Goal: Task Accomplishment & Management: Complete application form

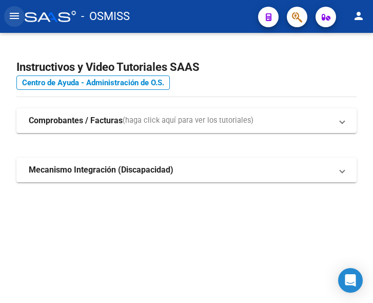
click at [9, 17] on mat-icon "menu" at bounding box center [14, 16] width 12 height 12
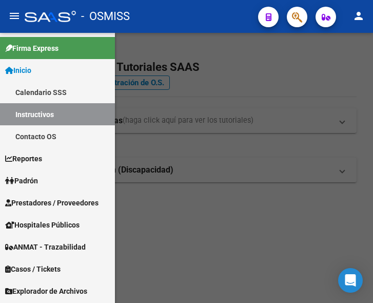
click at [41, 201] on span "Prestadores / Proveedores" at bounding box center [51, 202] width 93 height 11
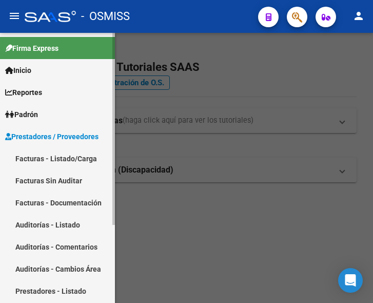
click at [55, 156] on link "Facturas - Listado/Carga" at bounding box center [57, 158] width 115 height 22
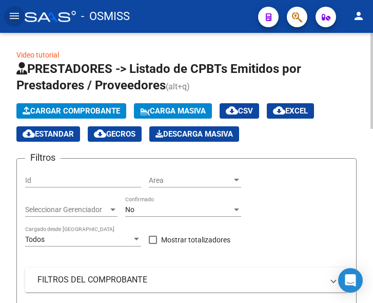
click at [83, 109] on span "Cargar Comprobante" at bounding box center [72, 110] width 98 height 9
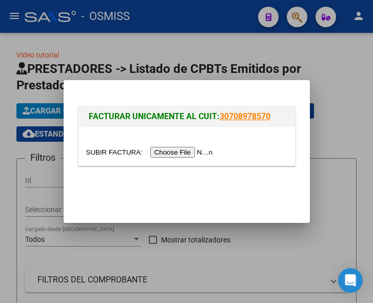
click at [178, 155] on input "file" at bounding box center [151, 152] width 130 height 11
click at [200, 153] on input "file" at bounding box center [151, 152] width 130 height 11
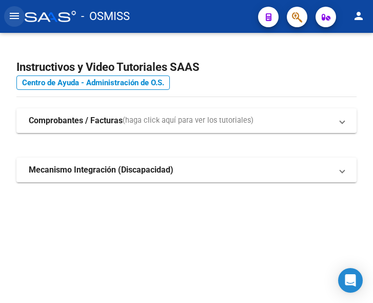
click at [15, 14] on mat-icon "menu" at bounding box center [14, 16] width 12 height 12
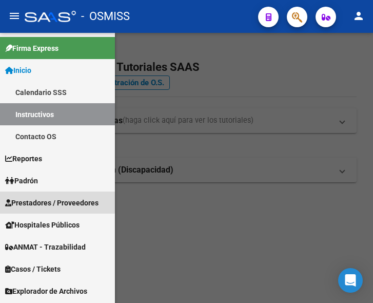
click at [52, 197] on span "Prestadores / Proveedores" at bounding box center [51, 202] width 93 height 11
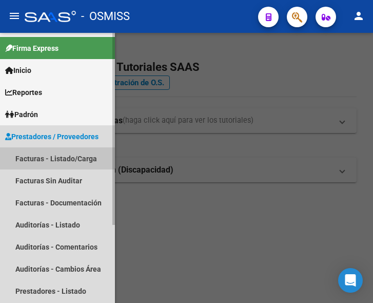
click at [49, 159] on link "Facturas - Listado/Carga" at bounding box center [57, 158] width 115 height 22
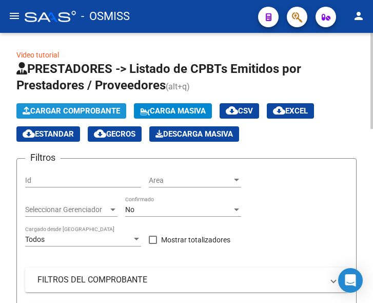
click at [78, 111] on span "Cargar Comprobante" at bounding box center [72, 110] width 98 height 9
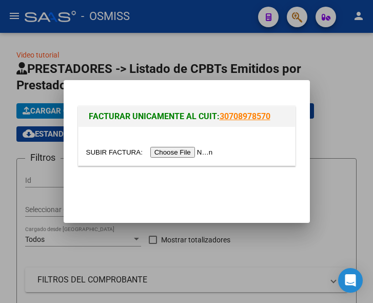
click at [168, 152] on input "file" at bounding box center [151, 152] width 130 height 11
click at [156, 197] on mat-dialog-actions at bounding box center [187, 190] width 222 height 39
click at [135, 36] on div at bounding box center [186, 151] width 373 height 303
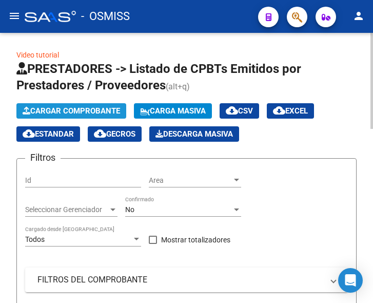
click at [95, 110] on span "Cargar Comprobante" at bounding box center [72, 110] width 98 height 9
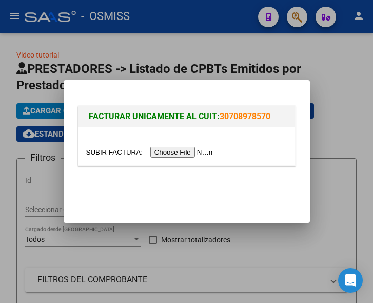
click at [169, 151] on input "file" at bounding box center [151, 152] width 130 height 11
click at [168, 151] on input "file" at bounding box center [151, 152] width 130 height 11
type input "C:\fakepath\OSMISS ANGIO FC 7213.pdf"
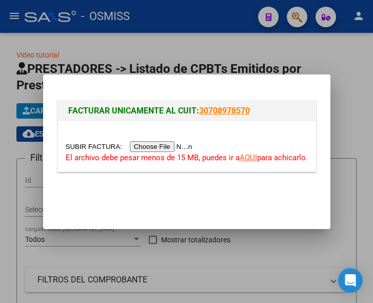
click at [163, 147] on input "file" at bounding box center [131, 146] width 130 height 11
click at [171, 147] on input "file" at bounding box center [131, 146] width 130 height 11
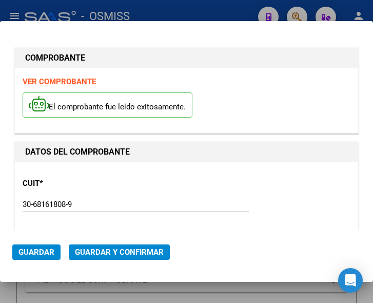
type input "2025-11-28"
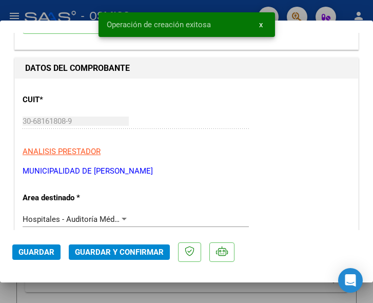
scroll to position [154, 0]
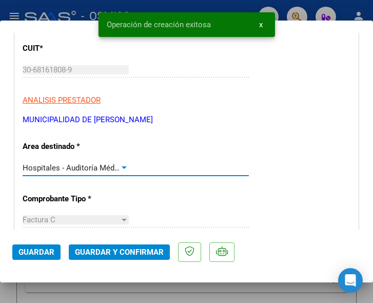
click at [120, 166] on div at bounding box center [124, 168] width 9 height 8
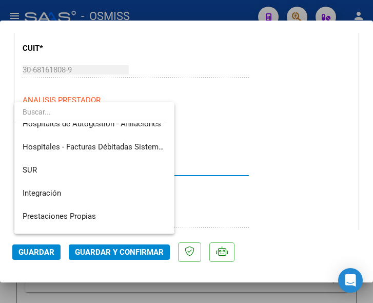
scroll to position [0, 0]
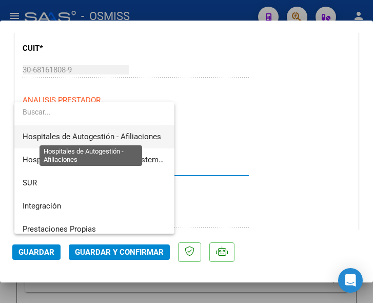
click at [128, 133] on span "Hospitales de Autogestión - Afiliaciones" at bounding box center [92, 136] width 139 height 9
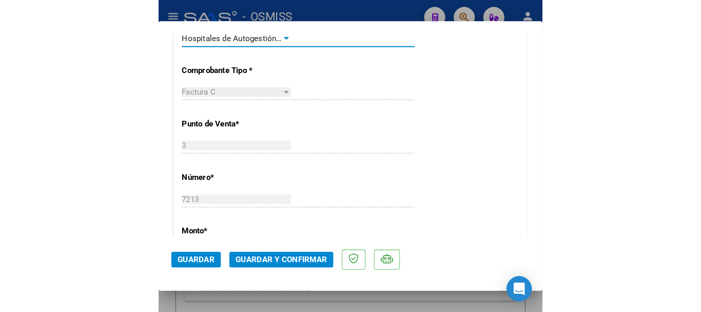
scroll to position [308, 0]
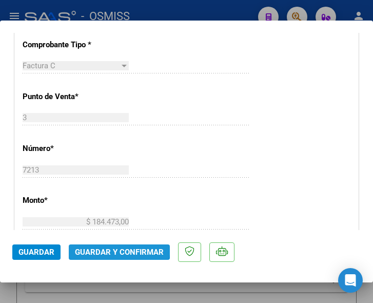
click at [113, 247] on span "Guardar y Confirmar" at bounding box center [119, 251] width 89 height 9
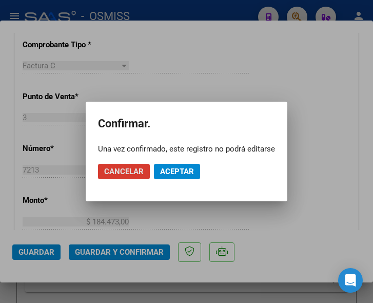
click at [182, 172] on span "Aceptar" at bounding box center [177, 171] width 34 height 9
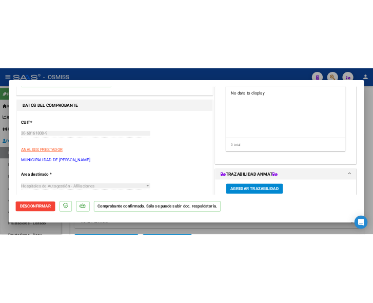
scroll to position [0, 0]
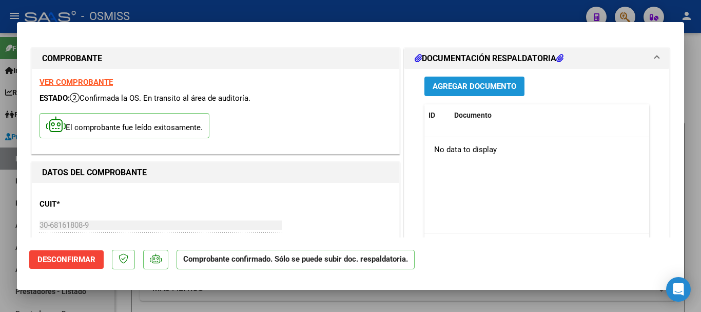
click at [373, 83] on span "Agregar Documento" at bounding box center [475, 86] width 84 height 9
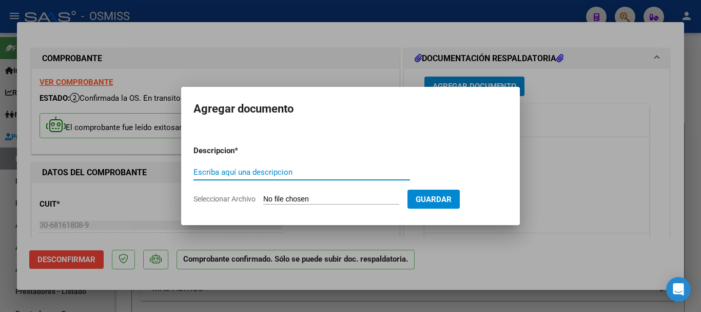
click at [287, 170] on input "Escriba aquí una descripcion" at bounding box center [302, 171] width 217 height 9
type input "DOC"
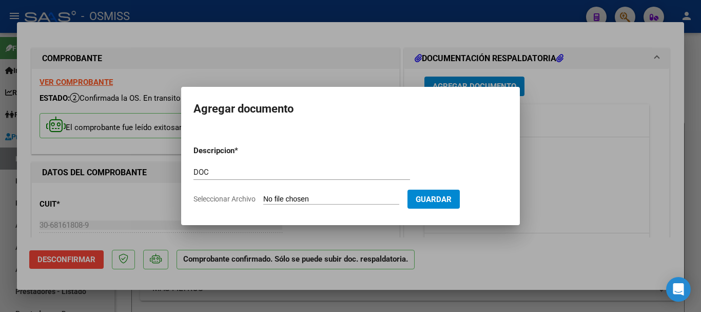
click at [325, 200] on input "Seleccionar Archivo" at bounding box center [331, 200] width 136 height 10
type input "C:\fakepath\6_pdfsam_OSMISS ANGIO FC 7213.pdf"
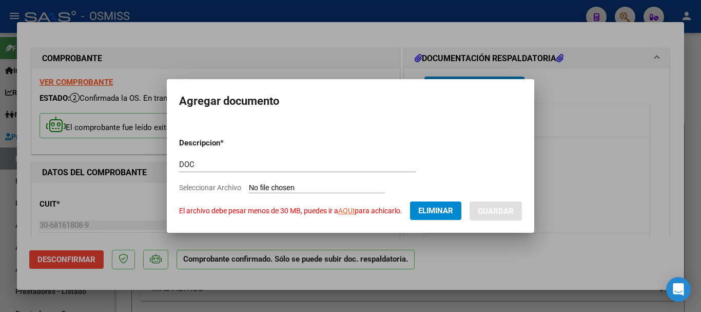
click at [350, 209] on link "AQUI" at bounding box center [346, 210] width 16 height 8
click at [373, 210] on span "Eliminar" at bounding box center [435, 210] width 35 height 9
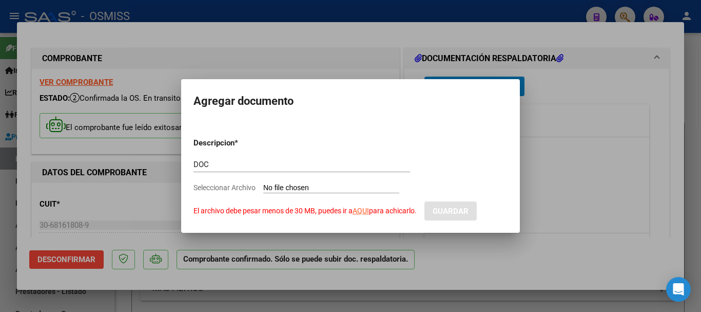
click at [333, 185] on input "Seleccionar Archivo El archivo debe pesar menos de 30 MB, puedes ir a AQUI para…" at bounding box center [331, 188] width 136 height 10
type input "C:\fakepath\6_pdfsam_OSMISS ANGIO FC 7213_compressed.pdf"
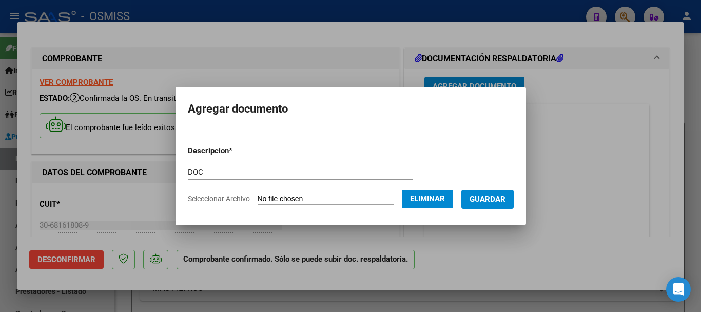
click at [373, 200] on span "Guardar" at bounding box center [488, 199] width 36 height 9
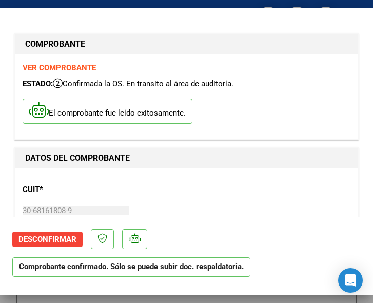
click at [253, 184] on div "CUIT * 30-68161808-9 Ingresar CUIT ANALISIS PRESTADOR MUNICIPALIDAD DE JOSE C P…" at bounding box center [187, 221] width 328 height 90
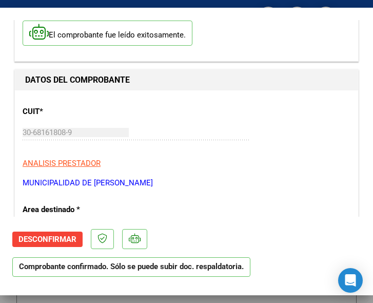
scroll to position [103, 0]
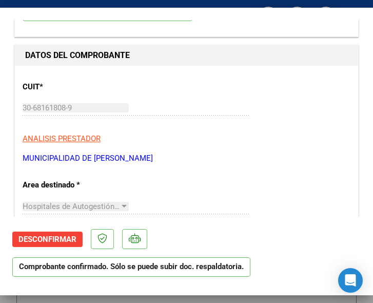
click at [250, 141] on p "ANALISIS PRESTADOR" at bounding box center [187, 139] width 328 height 12
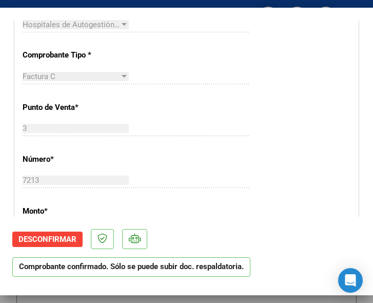
scroll to position [308, 0]
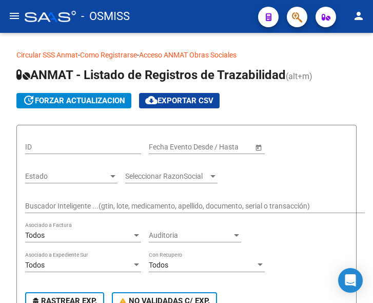
click at [14, 17] on mat-icon "menu" at bounding box center [14, 16] width 12 height 12
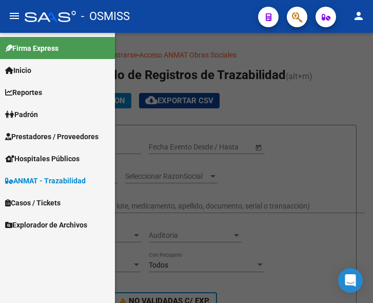
click at [45, 138] on span "Prestadores / Proveedores" at bounding box center [51, 136] width 93 height 11
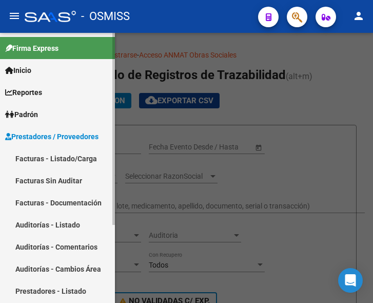
click at [55, 152] on link "Facturas - Listado/Carga" at bounding box center [57, 158] width 115 height 22
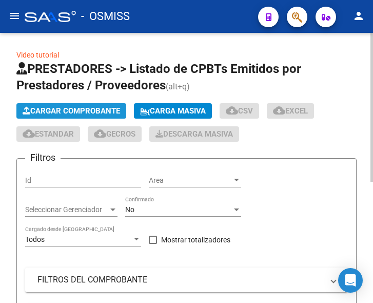
click at [98, 108] on span "Cargar Comprobante" at bounding box center [72, 110] width 98 height 9
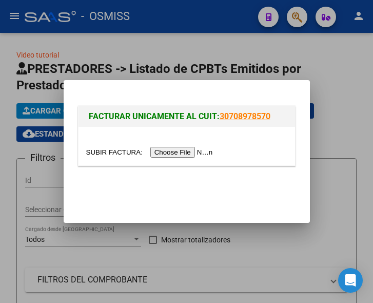
click at [188, 153] on input "file" at bounding box center [151, 152] width 130 height 11
click at [175, 152] on input "file" at bounding box center [151, 152] width 130 height 11
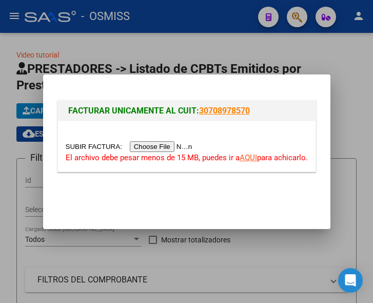
click at [176, 147] on input "file" at bounding box center [131, 146] width 130 height 11
type input "C:\fakepath\OSMISS CAPS FC 22835 PT1.pdf"
click at [177, 144] on input "file" at bounding box center [131, 146] width 130 height 11
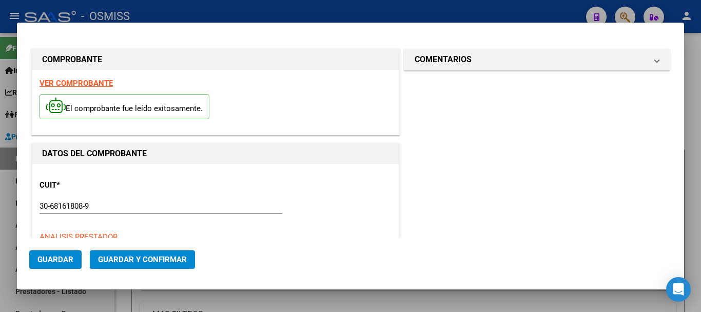
type input "[DATE]"
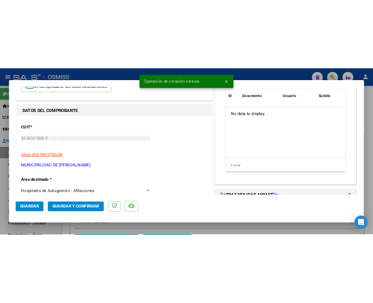
scroll to position [154, 0]
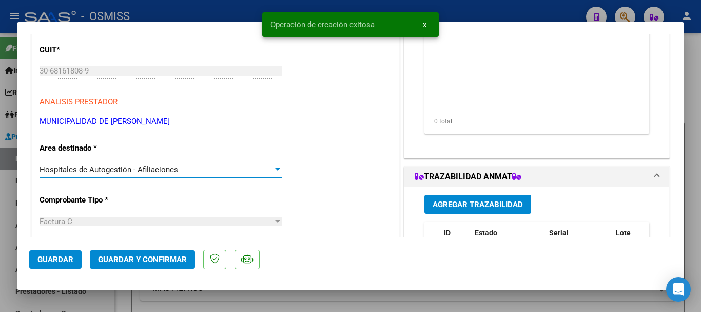
click at [274, 167] on div at bounding box center [277, 169] width 9 height 8
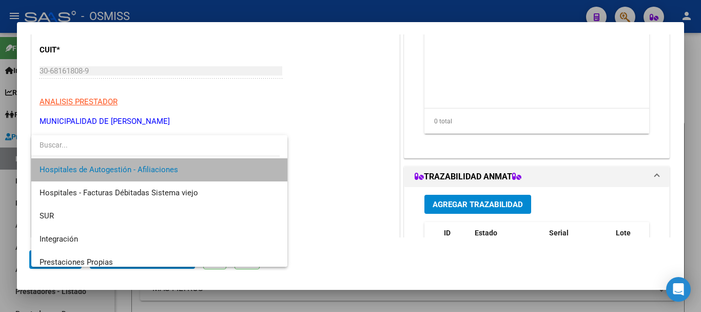
click at [274, 167] on mat-option "Hospitales de Autogestión - Afiliaciones" at bounding box center [159, 169] width 256 height 23
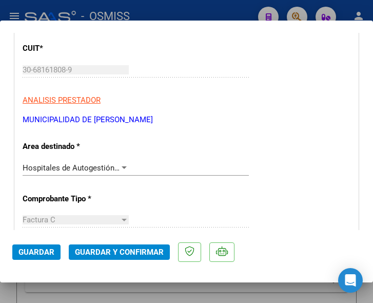
click at [213, 183] on div "Hospitales de Autogestión - Afiliaciones Seleccionar Area" at bounding box center [136, 172] width 226 height 25
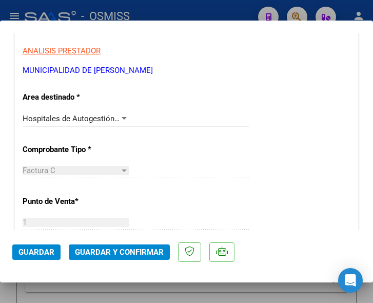
scroll to position [205, 0]
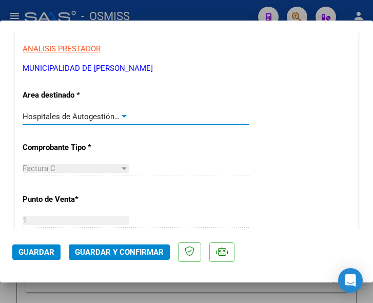
click at [121, 114] on div at bounding box center [124, 116] width 9 height 8
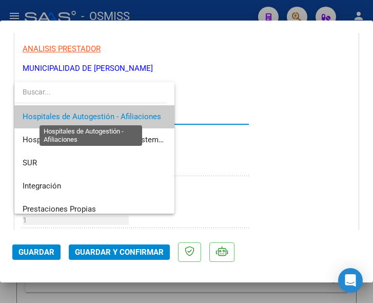
click at [121, 114] on span "Hospitales de Autogestión - Afiliaciones" at bounding box center [92, 116] width 139 height 9
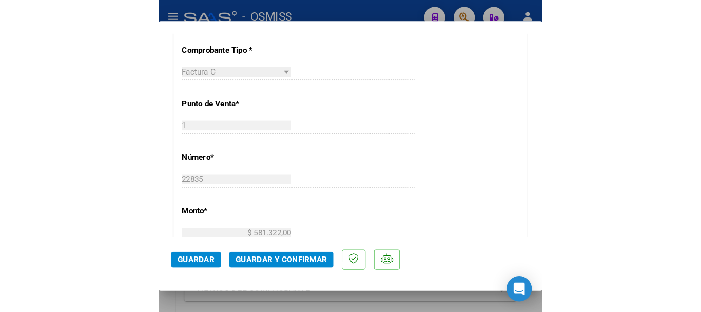
scroll to position [308, 0]
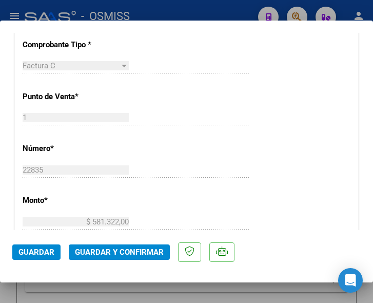
click at [112, 251] on span "Guardar y Confirmar" at bounding box center [119, 251] width 89 height 9
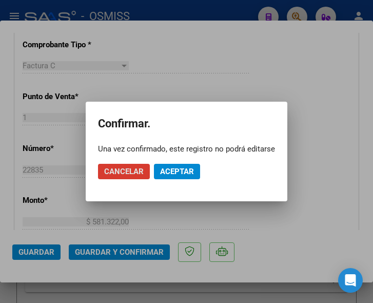
click at [175, 169] on span "Aceptar" at bounding box center [177, 171] width 34 height 9
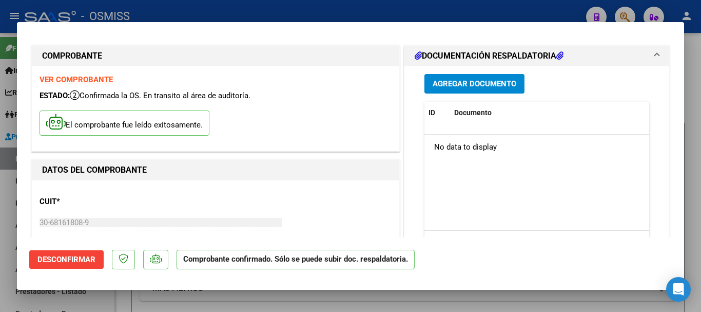
scroll to position [0, 0]
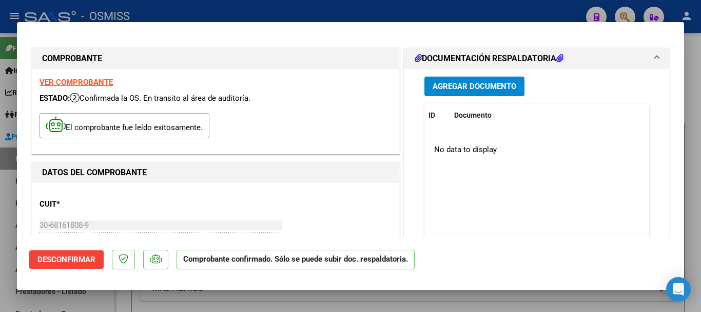
click at [373, 86] on span "Agregar Documento" at bounding box center [475, 86] width 84 height 9
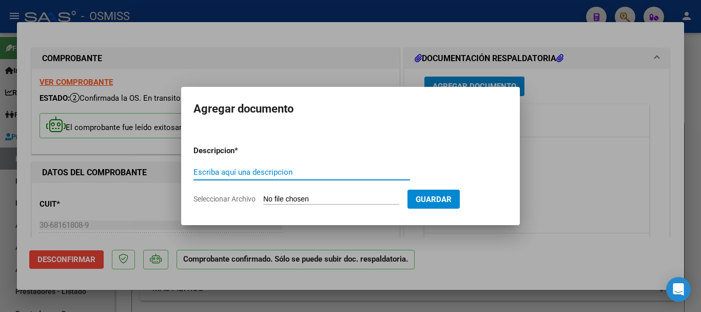
click at [283, 175] on input "Escriba aquí una descripcion" at bounding box center [302, 171] width 217 height 9
type input "DOC"
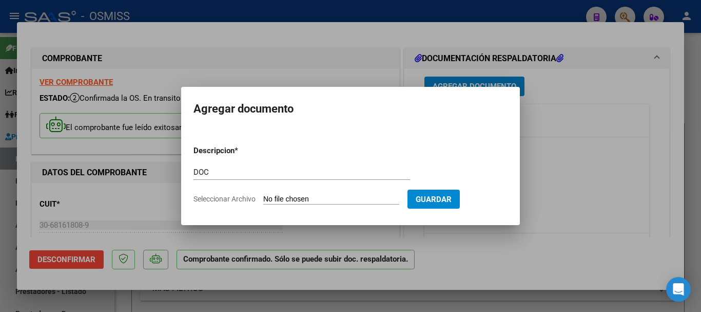
click at [338, 196] on input "Seleccionar Archivo" at bounding box center [331, 200] width 136 height 10
type input "C:\fakepath\10_pdfsam_OSMISS CAPS FC 22835 PT1.pdf"
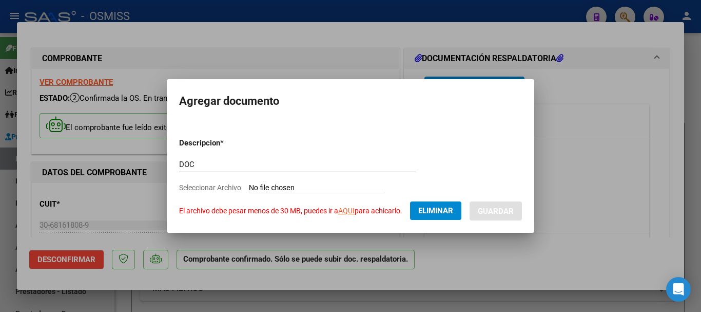
click at [349, 210] on link "AQUI" at bounding box center [346, 210] width 16 height 8
click at [373, 209] on span "Eliminar" at bounding box center [435, 210] width 35 height 9
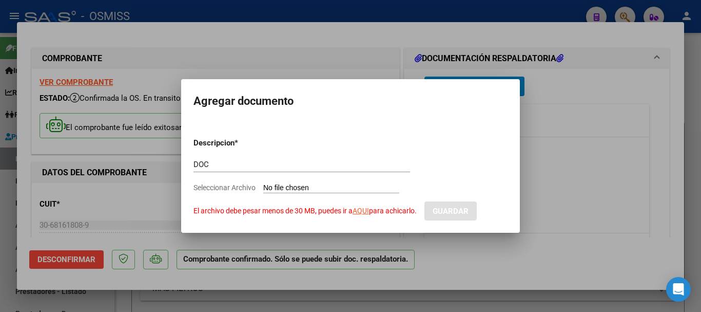
click at [334, 186] on input "Seleccionar Archivo El archivo debe pesar menos de 30 MB, puedes ir a AQUI para…" at bounding box center [331, 188] width 136 height 10
type input "C:\fakepath\10_pdfsam_OSMISS CAPS FC 22835 PT1_compressed.pdf"
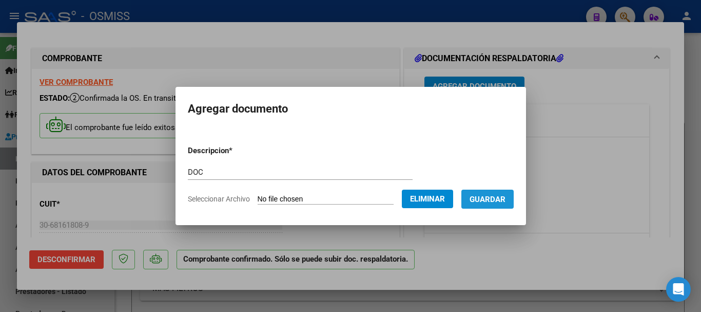
click at [373, 200] on span "Guardar" at bounding box center [488, 199] width 36 height 9
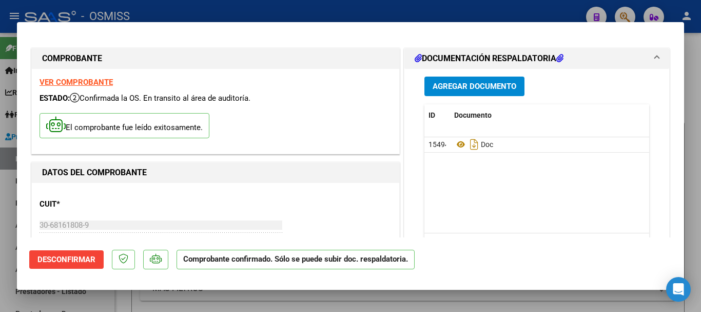
click at [373, 84] on span "Agregar Documento" at bounding box center [475, 86] width 84 height 9
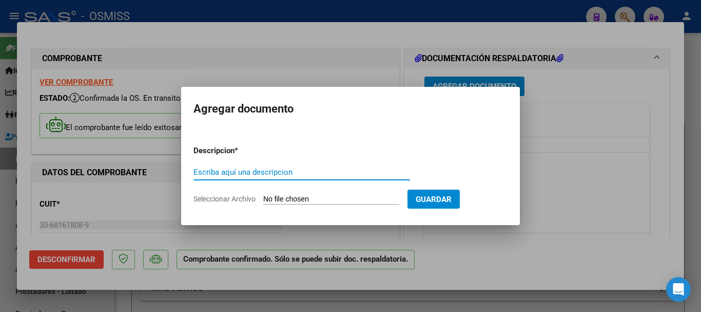
click at [273, 172] on input "Escriba aquí una descripcion" at bounding box center [302, 171] width 217 height 9
type input "DOC"
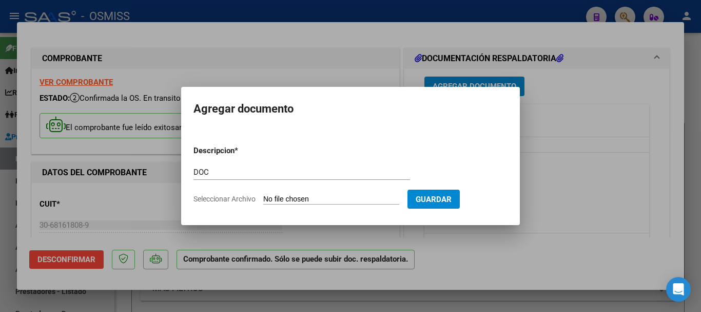
click at [335, 197] on input "Seleccionar Archivo" at bounding box center [331, 200] width 136 height 10
type input "C:\fakepath\OSMISS CAPS FC 22835 PT2.pdf"
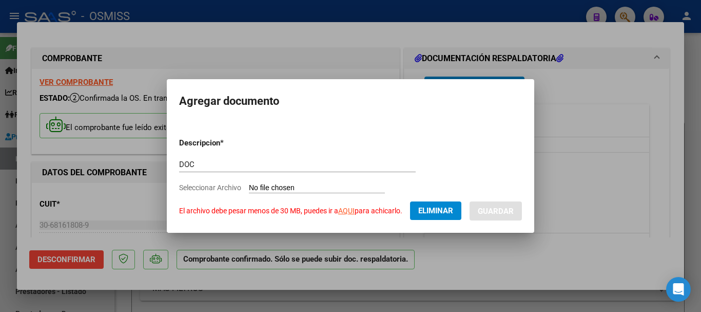
click at [349, 212] on link "AQUI" at bounding box center [346, 210] width 16 height 8
click at [373, 209] on span "Eliminar" at bounding box center [435, 210] width 35 height 9
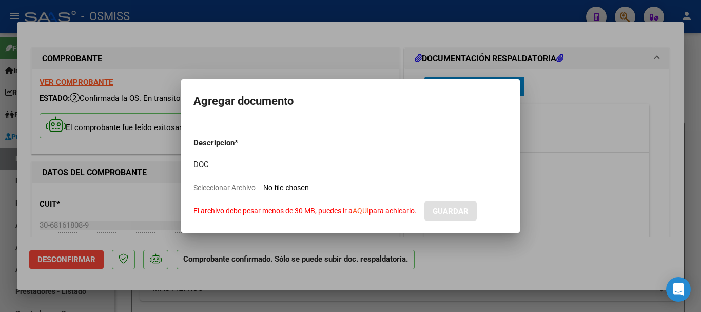
click at [329, 186] on input "Seleccionar Archivo El archivo debe pesar menos de 30 MB, puedes ir a AQUI para…" at bounding box center [331, 188] width 136 height 10
type input "C:\fakepath\OSMISS CAPS FC 22835 PT2_compressed.pdf"
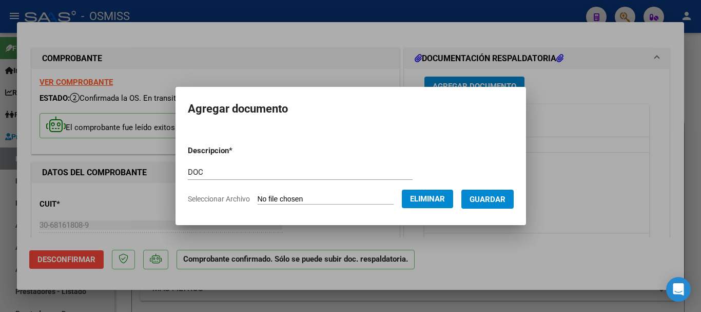
click at [373, 195] on span "Guardar" at bounding box center [488, 199] width 36 height 9
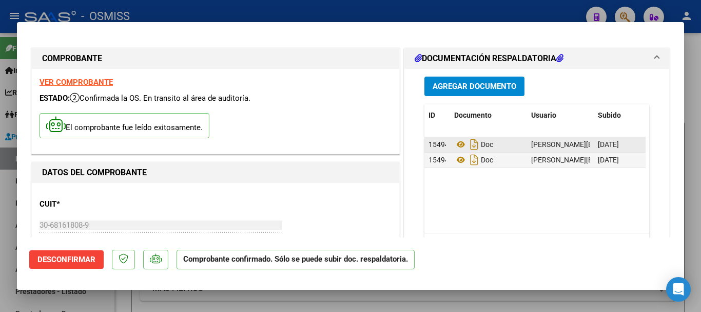
click at [373, 145] on div "Doc" at bounding box center [488, 144] width 69 height 16
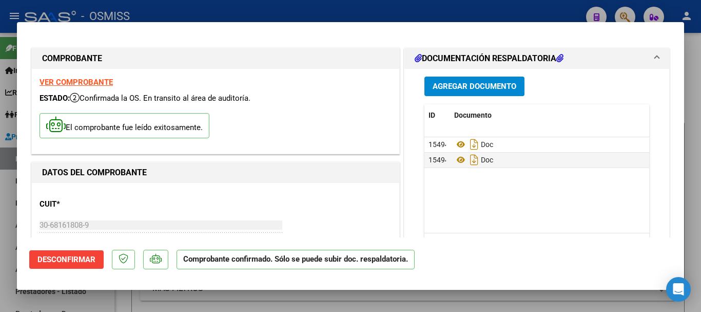
click at [373, 85] on span "Agregar Documento" at bounding box center [475, 86] width 84 height 9
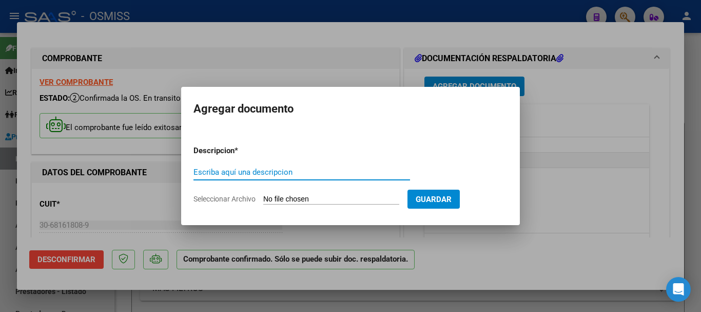
click at [267, 170] on input "Escriba aquí una descripcion" at bounding box center [302, 171] width 217 height 9
type input "DOC 3"
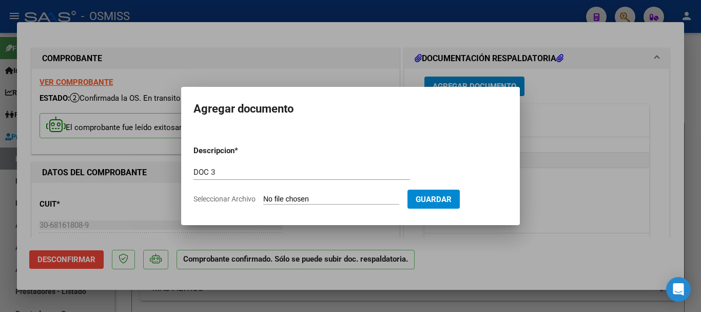
click at [347, 196] on input "Seleccionar Archivo" at bounding box center [331, 200] width 136 height 10
type input "C:\fakepath\OSMISS CAPS FC 22835 PT3.pdf"
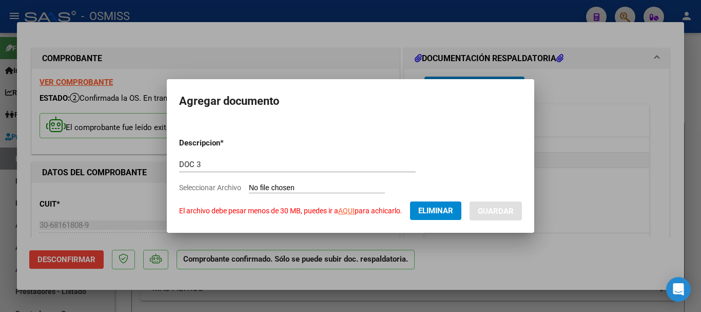
click at [345, 209] on link "AQUI" at bounding box center [346, 210] width 16 height 8
click at [373, 209] on span "Eliminar" at bounding box center [435, 210] width 35 height 9
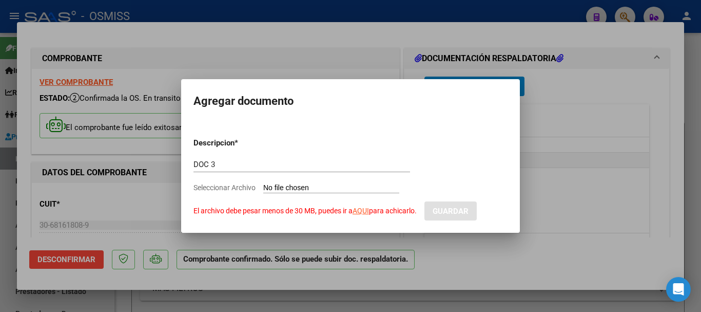
click at [338, 184] on input "Seleccionar Archivo El archivo debe pesar menos de 30 MB, puedes ir a AQUI para…" at bounding box center [331, 188] width 136 height 10
type input "C:\fakepath\OSMISS CAPS FC 22835 PT3_compressed.pdf"
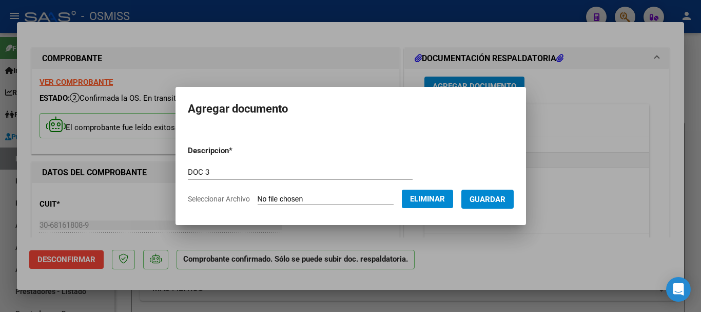
click at [373, 197] on span "Guardar" at bounding box center [488, 199] width 36 height 9
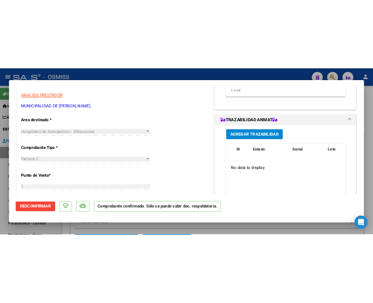
scroll to position [205, 0]
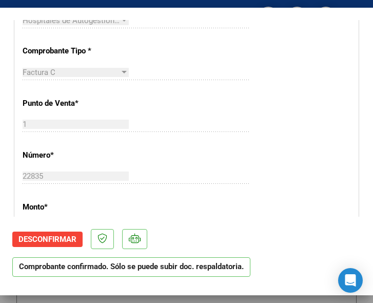
scroll to position [308, 0]
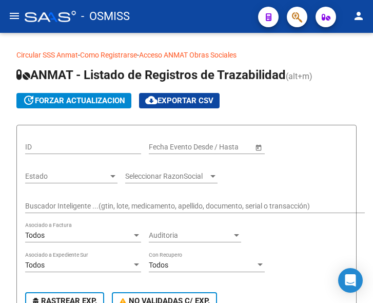
click at [15, 16] on mat-icon "menu" at bounding box center [14, 16] width 12 height 12
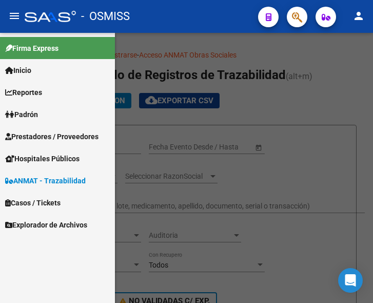
click at [55, 133] on span "Prestadores / Proveedores" at bounding box center [51, 136] width 93 height 11
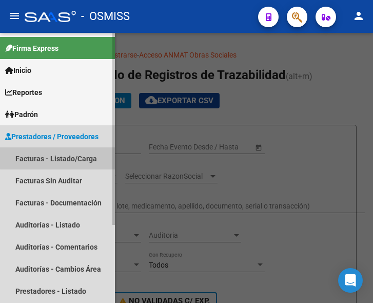
click at [67, 158] on link "Facturas - Listado/Carga" at bounding box center [57, 158] width 115 height 22
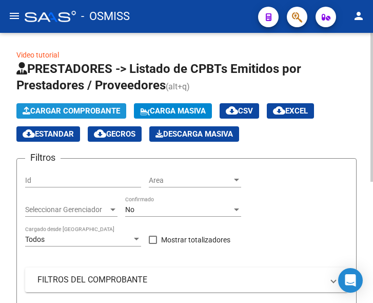
click at [104, 105] on button "Cargar Comprobante" at bounding box center [71, 110] width 110 height 15
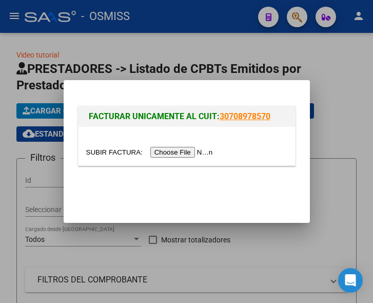
click at [175, 147] on input "file" at bounding box center [151, 152] width 130 height 11
type input "C:\fakepath\OSMISS BULJAN FC 6054.pdf"
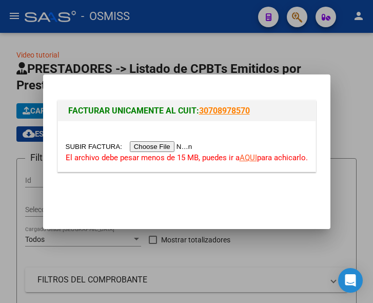
click at [184, 146] on input "file" at bounding box center [131, 146] width 130 height 11
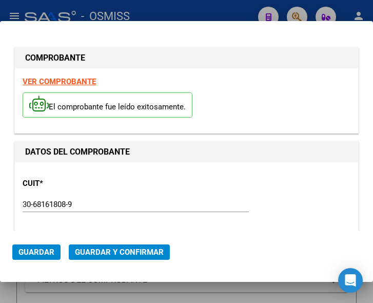
type input "[DATE]"
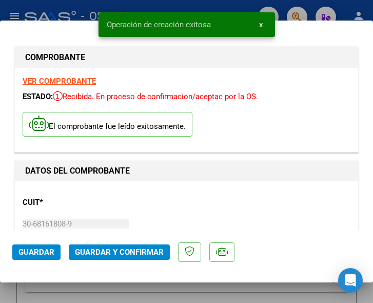
click at [244, 208] on div "CUIT * 30-68161808-9 Ingresar CUIT ANALISIS PRESTADOR MUNICIPALIDAD DE [PERSON_…" at bounding box center [187, 234] width 328 height 90
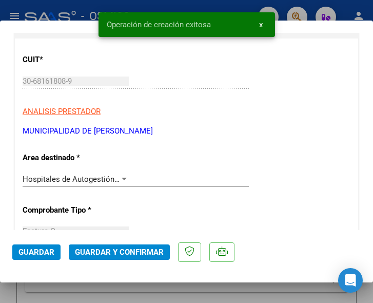
scroll to position [154, 0]
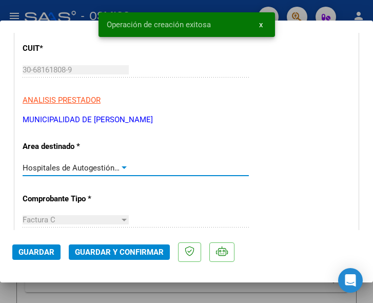
click at [122, 166] on div at bounding box center [124, 167] width 5 height 3
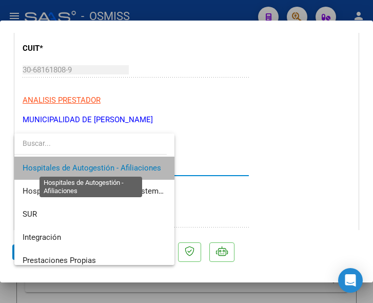
click at [120, 166] on span "Hospitales de Autogestión - Afiliaciones" at bounding box center [92, 167] width 139 height 9
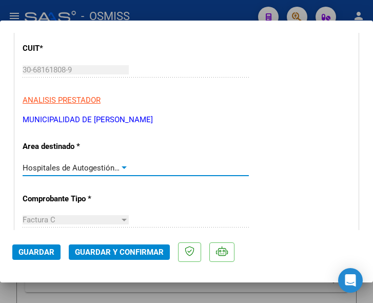
click at [122, 166] on div at bounding box center [124, 167] width 5 height 3
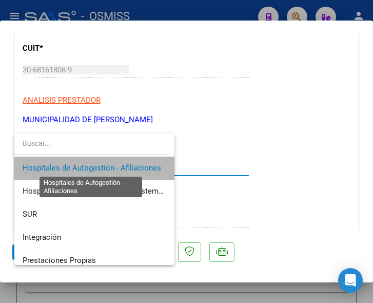
click at [120, 166] on span "Hospitales de Autogestión - Afiliaciones" at bounding box center [92, 167] width 139 height 9
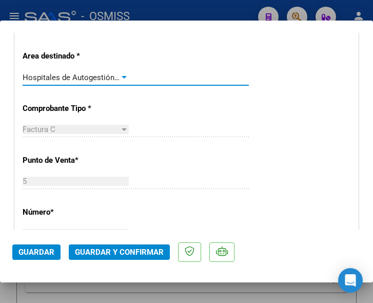
scroll to position [257, 0]
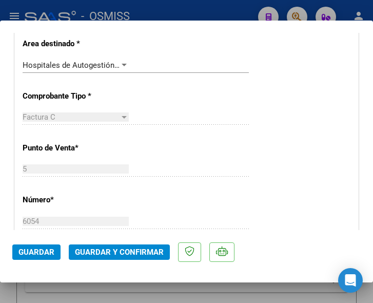
click at [123, 145] on div "CUIT * 30-68161808-9 Ingresar CUIT ANALISIS PRESTADOR MUNICIPALIDAD DE JOSE C P…" at bounding box center [186, 294] width 343 height 739
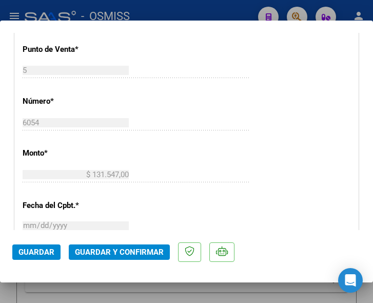
scroll to position [359, 0]
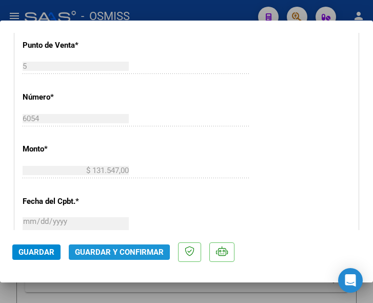
click at [113, 253] on span "Guardar y Confirmar" at bounding box center [119, 251] width 89 height 9
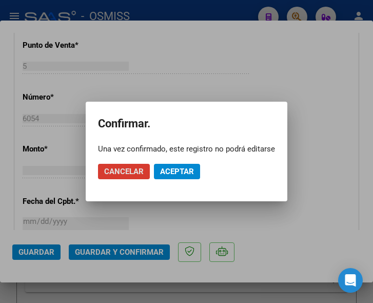
click at [184, 172] on span "Aceptar" at bounding box center [177, 171] width 34 height 9
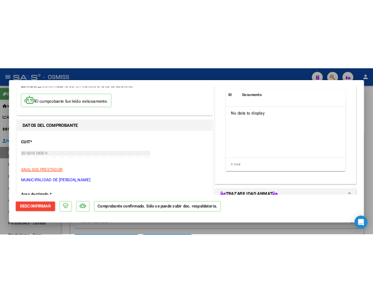
scroll to position [0, 0]
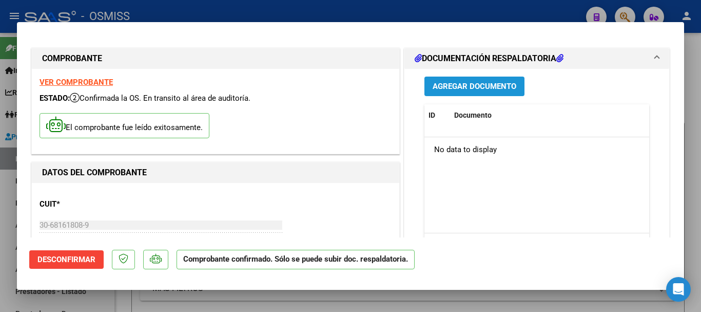
click at [373, 86] on span "Agregar Documento" at bounding box center [475, 86] width 84 height 9
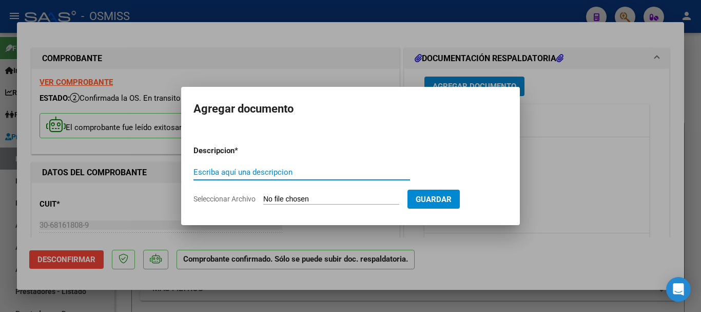
click at [305, 172] on input "Escriba aquí una descripcion" at bounding box center [302, 171] width 217 height 9
type input "DOC"
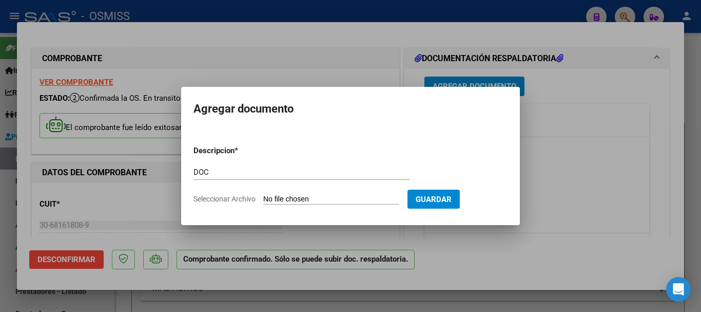
click at [363, 200] on input "Seleccionar Archivo" at bounding box center [331, 200] width 136 height 10
type input "C:\fakepath\6_pdfsam_OSMISS BULJAN FC 6054.pdf"
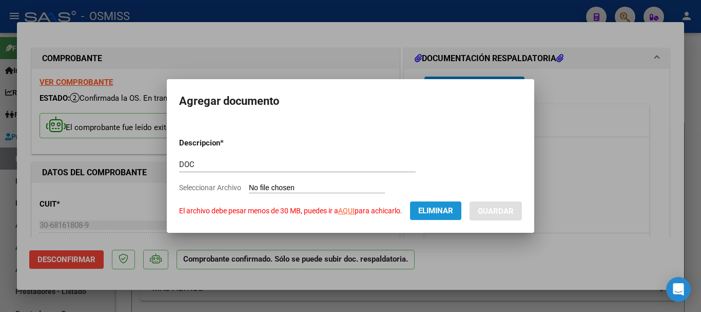
click at [373, 209] on span "Eliminar" at bounding box center [435, 210] width 35 height 9
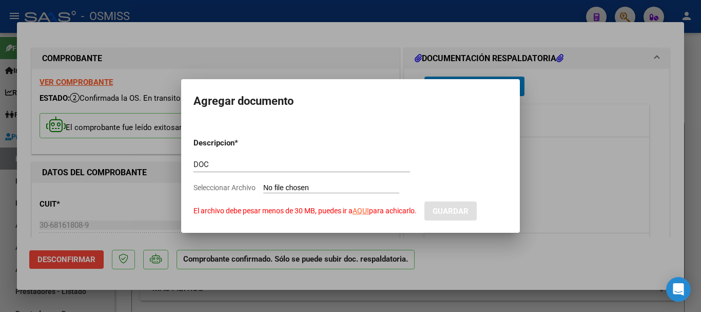
click at [367, 209] on link "AQUI" at bounding box center [361, 210] width 16 height 8
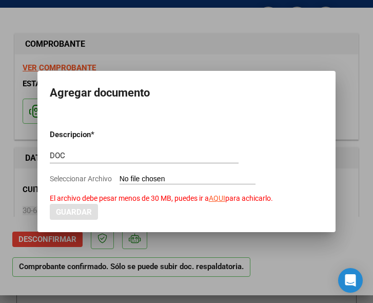
click at [205, 180] on input "Seleccionar Archivo El archivo debe pesar menos de 30 MB, puedes ir a AQUI para…" at bounding box center [188, 180] width 136 height 10
type input "C:\fakepath\6_pdfsam_OSMISS BULJAN FC 6054_compressed.pdf"
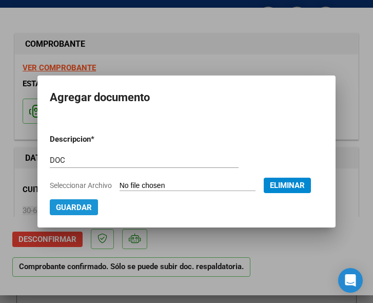
click at [92, 206] on span "Guardar" at bounding box center [74, 207] width 36 height 9
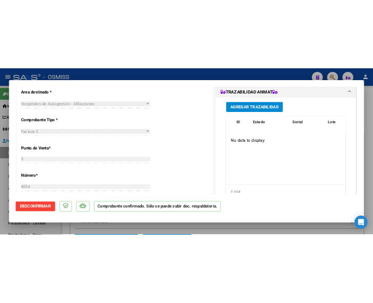
scroll to position [265, 0]
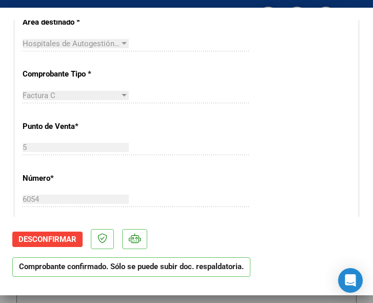
click at [210, 80] on div "CUIT * 30-68161808-9 Ingresar CUIT ANALISIS PRESTADOR MUNICIPALIDAD DE JOSE C P…" at bounding box center [186, 272] width 343 height 739
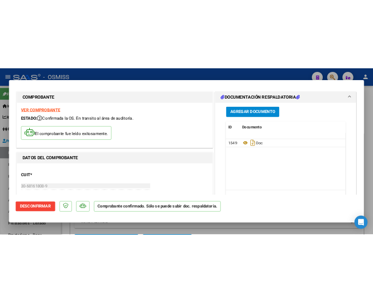
scroll to position [0, 0]
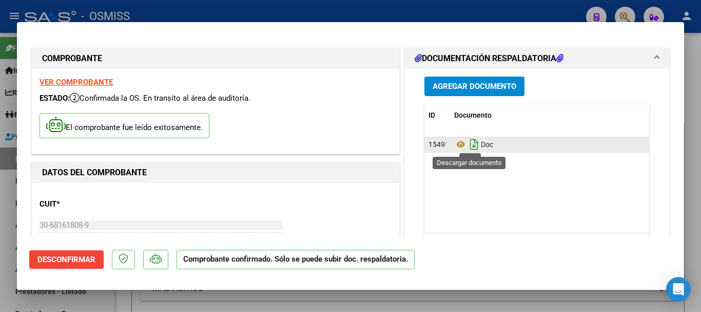
click at [373, 147] on icon "Descargar documento" at bounding box center [474, 144] width 13 height 16
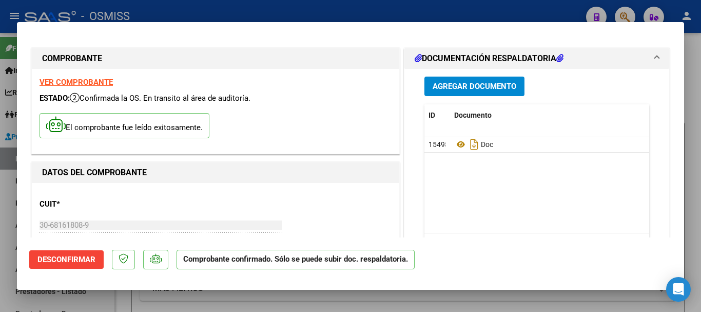
click at [344, 50] on div "COMPROBANTE" at bounding box center [216, 58] width 368 height 21
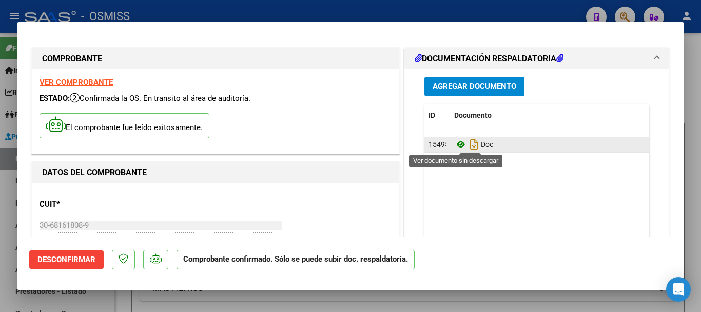
click at [373, 144] on icon at bounding box center [460, 144] width 13 height 12
click at [373, 142] on icon "Descargar documento" at bounding box center [474, 144] width 13 height 16
click at [373, 145] on icon at bounding box center [460, 144] width 13 height 12
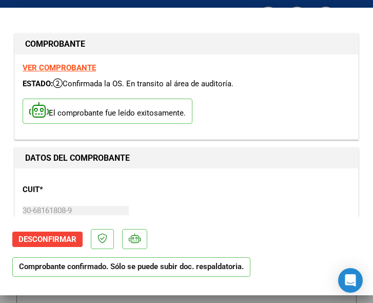
click at [243, 158] on h1 "DATOS DEL COMPROBANTE" at bounding box center [186, 158] width 323 height 12
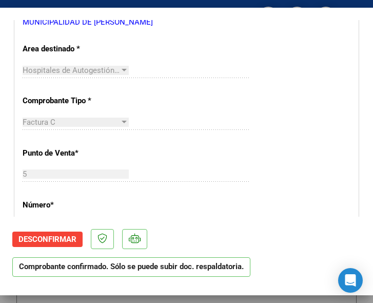
scroll to position [257, 0]
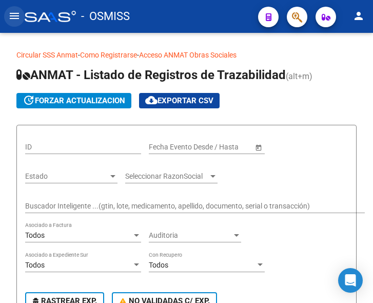
click at [16, 13] on mat-icon "menu" at bounding box center [14, 16] width 12 height 12
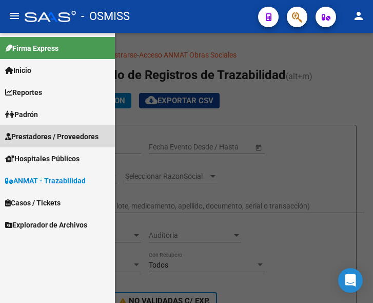
drag, startPoint x: 48, startPoint y: 132, endPoint x: 51, endPoint y: 142, distance: 9.7
click at [48, 133] on span "Prestadores / Proveedores" at bounding box center [51, 136] width 93 height 11
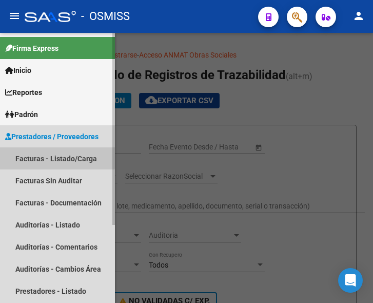
click at [55, 153] on link "Facturas - Listado/Carga" at bounding box center [57, 158] width 115 height 22
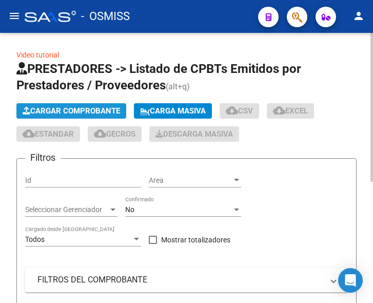
click at [81, 112] on span "Cargar Comprobante" at bounding box center [72, 110] width 98 height 9
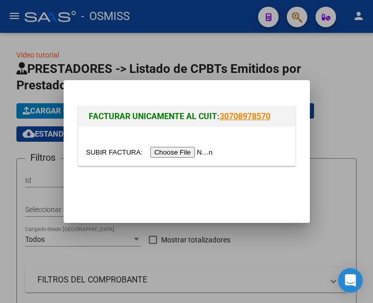
click at [186, 150] on input "file" at bounding box center [151, 152] width 130 height 11
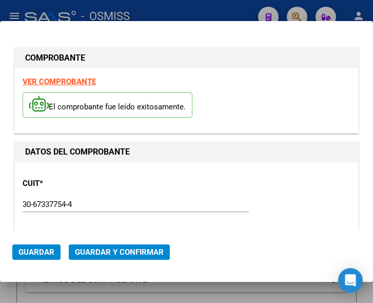
type input "2025-11-06"
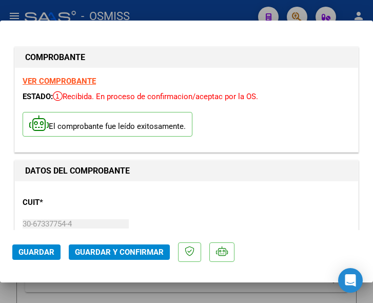
click at [280, 114] on div "El comprobante fue leído exitosamente." at bounding box center [187, 126] width 328 height 38
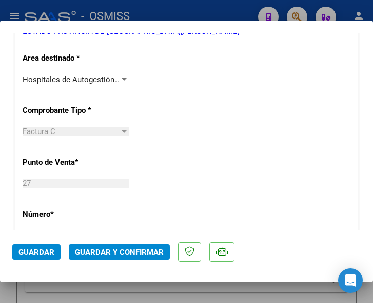
scroll to position [257, 0]
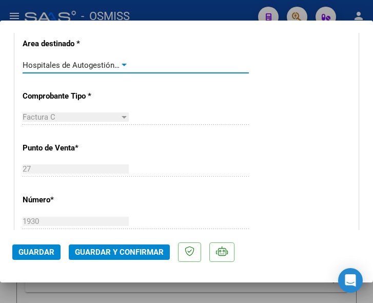
click at [122, 62] on div at bounding box center [124, 65] width 9 height 8
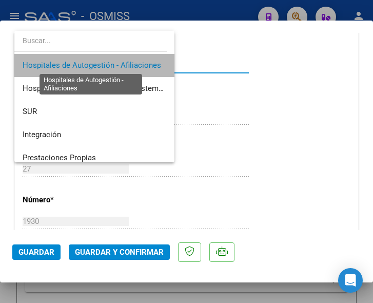
click at [122, 62] on span "Hospitales de Autogestión - Afiliaciones" at bounding box center [92, 65] width 139 height 9
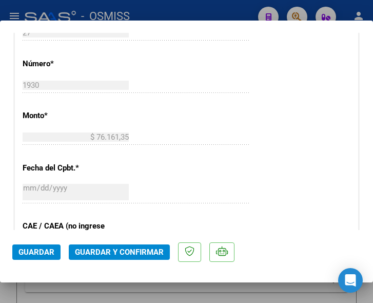
scroll to position [462, 0]
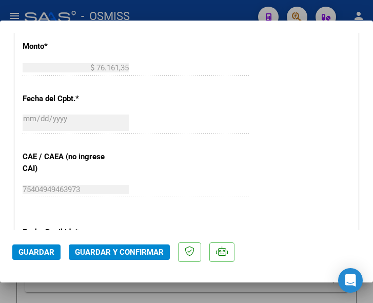
click at [114, 248] on span "Guardar y Confirmar" at bounding box center [119, 251] width 89 height 9
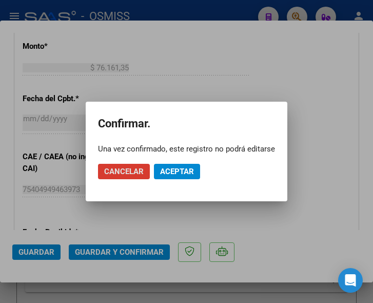
click at [174, 167] on span "Aceptar" at bounding box center [177, 171] width 34 height 9
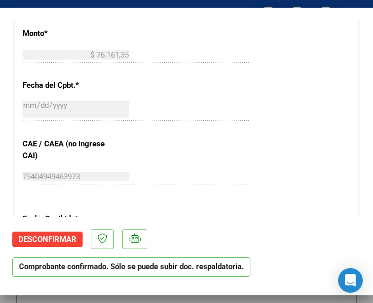
click at [264, 67] on div "CUIT * 30-67337754-4 Ingresar CUIT ANALISIS PRESTADOR ESTADO PROVINCIA DE SAN L…" at bounding box center [186, 75] width 343 height 739
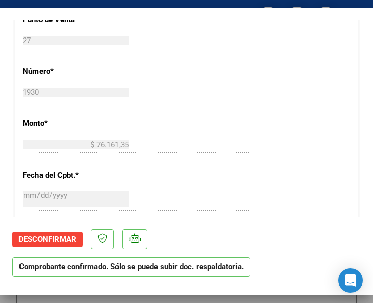
scroll to position [359, 0]
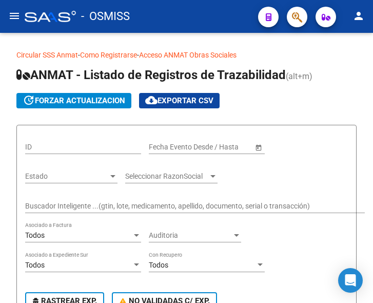
click at [14, 18] on mat-icon "menu" at bounding box center [14, 16] width 12 height 12
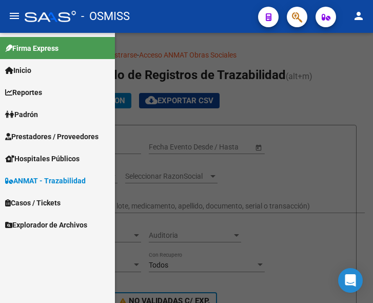
click at [39, 134] on span "Prestadores / Proveedores" at bounding box center [51, 136] width 93 height 11
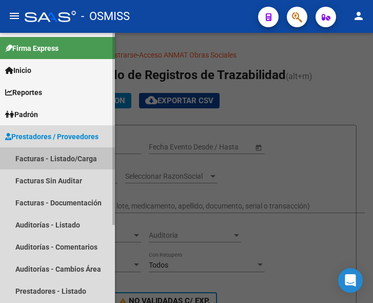
click at [51, 155] on link "Facturas - Listado/Carga" at bounding box center [57, 158] width 115 height 22
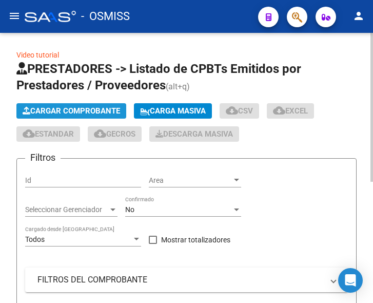
click at [99, 107] on span "Cargar Comprobante" at bounding box center [72, 110] width 98 height 9
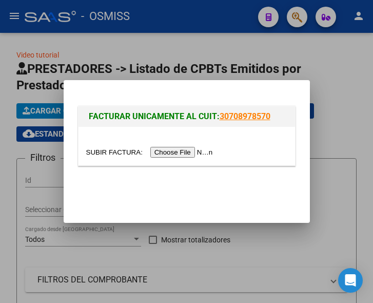
click at [192, 156] on input "file" at bounding box center [151, 152] width 130 height 11
type input "C:\fakepath\OSMISS CAPO FC 9152.pdf"
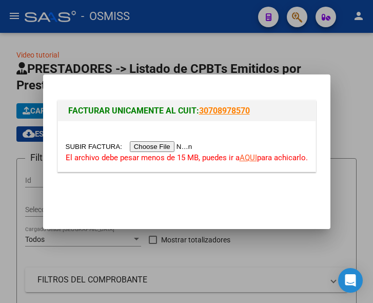
click at [167, 144] on input "file" at bounding box center [131, 146] width 130 height 11
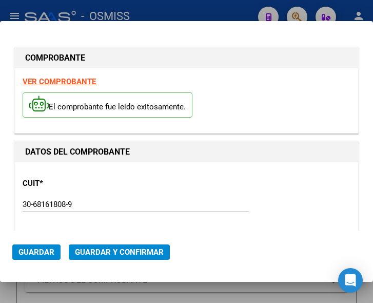
type input "[DATE]"
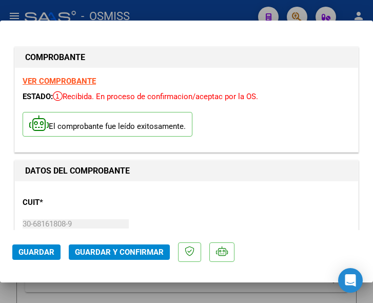
click at [215, 207] on div "CUIT * 30-68161808-9 Ingresar CUIT ANALISIS PRESTADOR MUNICIPALIDAD DE [PERSON_…" at bounding box center [187, 234] width 328 height 90
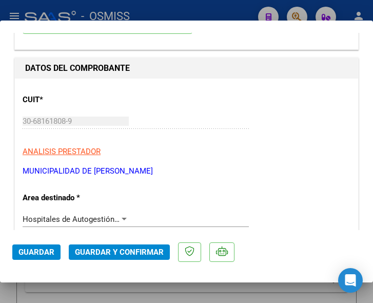
scroll to position [154, 0]
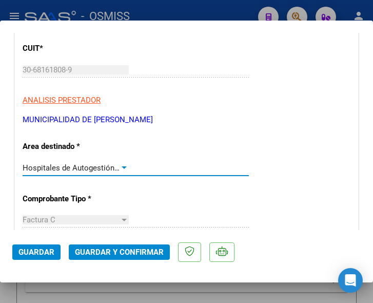
click at [123, 164] on div at bounding box center [124, 168] width 9 height 8
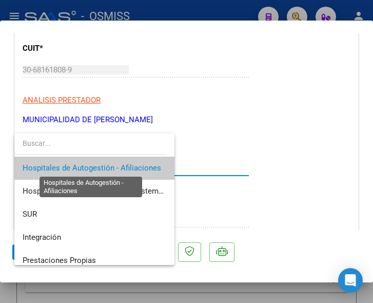
click at [123, 164] on span "Hospitales de Autogestión - Afiliaciones" at bounding box center [92, 167] width 139 height 9
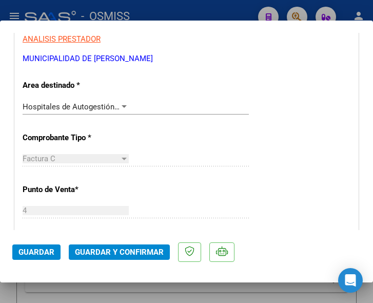
scroll to position [205, 0]
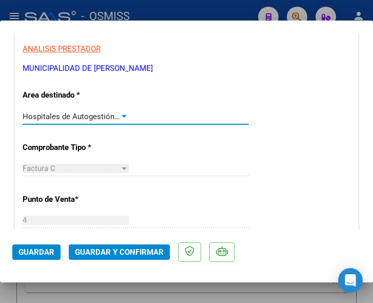
click at [123, 114] on div at bounding box center [124, 116] width 9 height 8
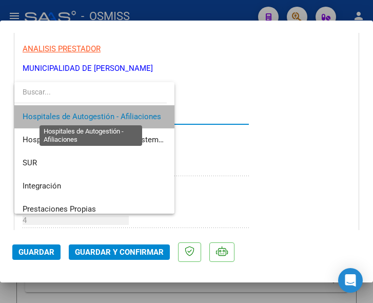
click at [123, 114] on span "Hospitales de Autogestión - Afiliaciones" at bounding box center [92, 116] width 139 height 9
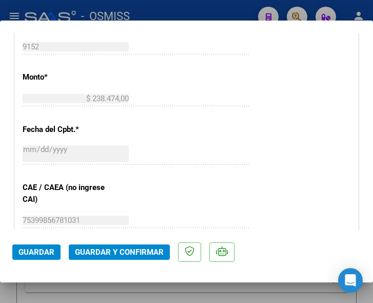
scroll to position [462, 0]
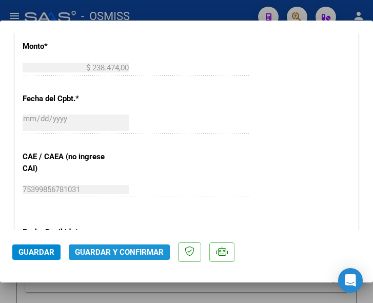
click at [117, 252] on span "Guardar y Confirmar" at bounding box center [119, 251] width 89 height 9
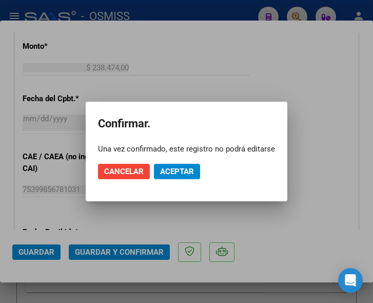
click at [187, 54] on div at bounding box center [186, 151] width 373 height 303
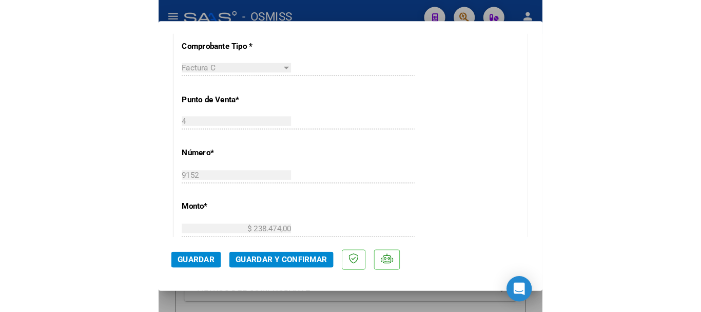
scroll to position [205, 0]
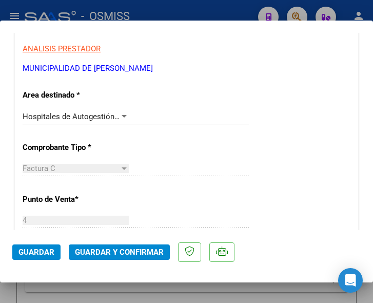
click at [122, 116] on div at bounding box center [124, 116] width 5 height 3
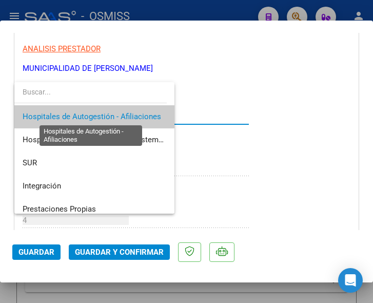
click at [120, 116] on span "Hospitales de Autogestión - Afiliaciones" at bounding box center [92, 116] width 139 height 9
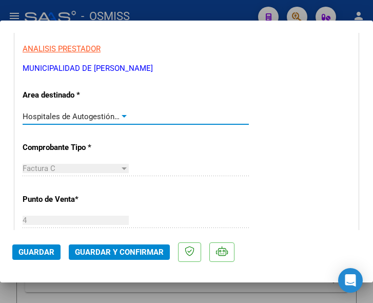
click at [111, 248] on span "Guardar y Confirmar" at bounding box center [119, 251] width 89 height 9
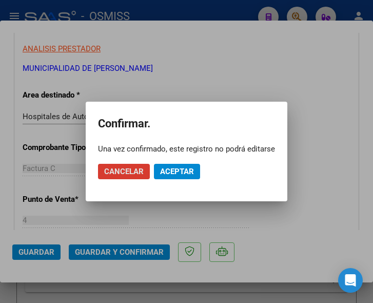
click at [174, 171] on span "Aceptar" at bounding box center [177, 171] width 34 height 9
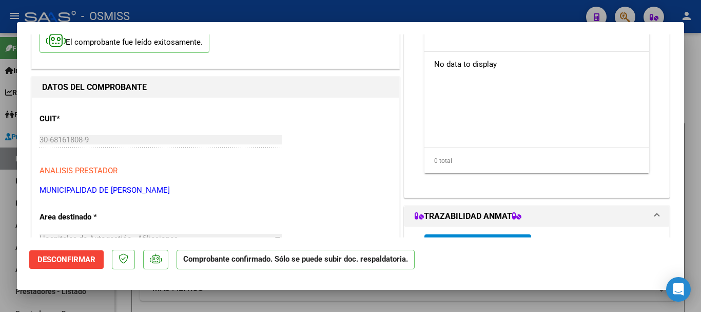
scroll to position [0, 0]
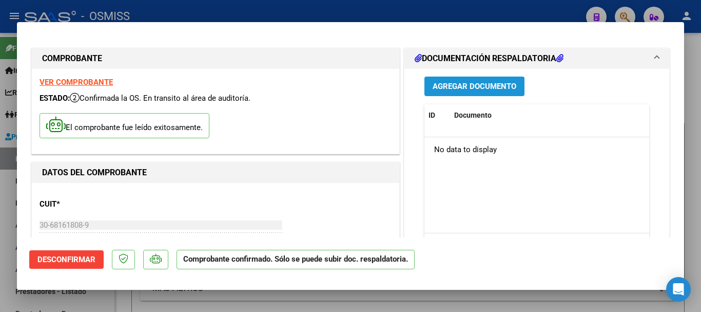
click at [373, 87] on span "Agregar Documento" at bounding box center [475, 86] width 84 height 9
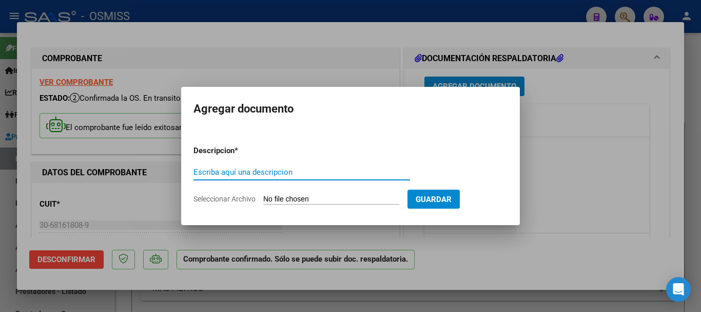
click at [270, 168] on input "Escriba aquí una descripcion" at bounding box center [302, 171] width 217 height 9
type input "DOC 1"
click at [330, 199] on input "Seleccionar Archivo" at bounding box center [331, 200] width 136 height 10
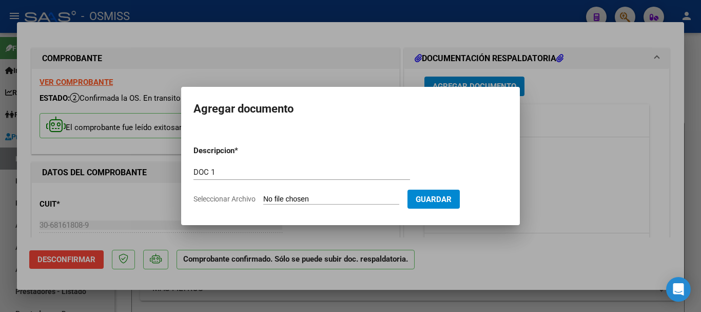
type input "C:\fakepath\6_pdfsam_OSMISS CAPO FC 9152.pdf"
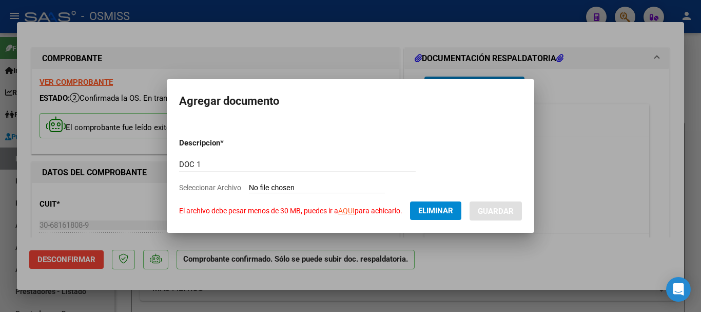
click at [347, 212] on link "AQUI" at bounding box center [346, 210] width 16 height 8
drag, startPoint x: 436, startPoint y: 210, endPoint x: 347, endPoint y: 167, distance: 98.7
click at [373, 210] on span "Eliminar" at bounding box center [435, 210] width 35 height 9
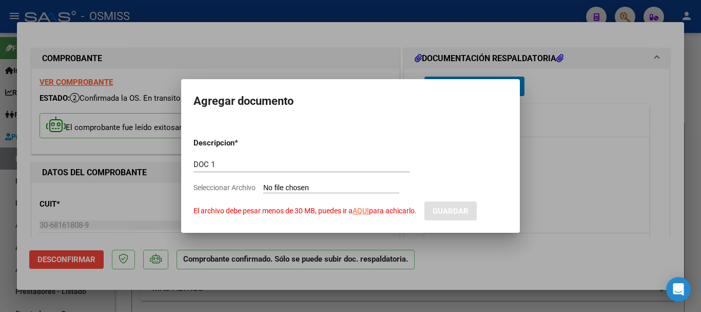
click at [317, 183] on input "Seleccionar Archivo El archivo debe pesar menos de 30 MB, puedes ir a AQUI para…" at bounding box center [331, 188] width 136 height 10
type input "C:\fakepath\6_pdfsam_OSMISS CAPO FC 9152_compressed.pdf"
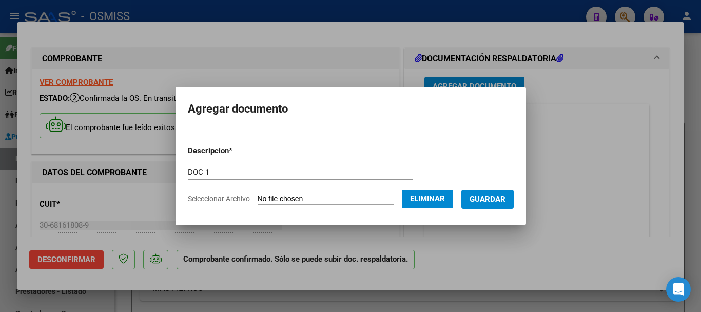
click at [373, 189] on form "Descripcion * DOC 1 Escriba aquí una descripcion Seleccionar Archivo Eliminar G…" at bounding box center [351, 174] width 326 height 75
click at [373, 195] on span "Guardar" at bounding box center [488, 199] width 36 height 9
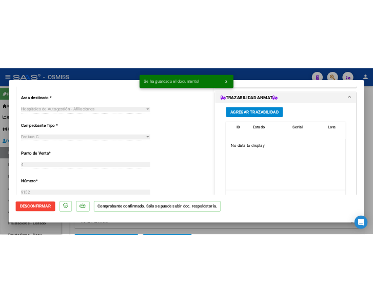
scroll to position [308, 0]
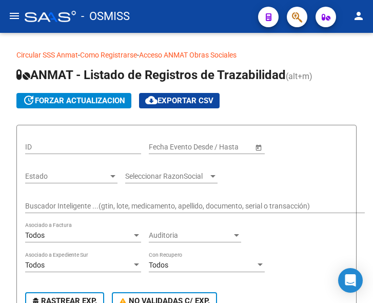
click at [14, 12] on mat-icon "menu" at bounding box center [14, 16] width 12 height 12
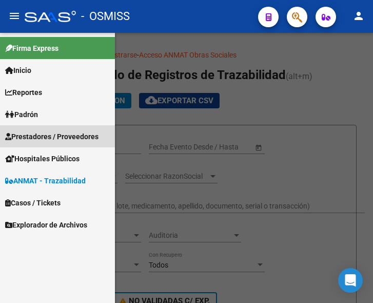
click at [45, 137] on span "Prestadores / Proveedores" at bounding box center [51, 136] width 93 height 11
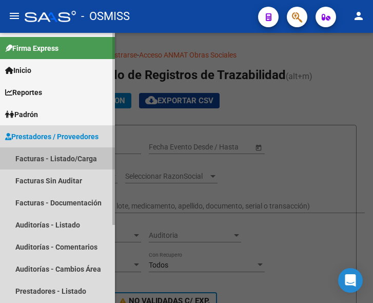
click at [56, 158] on link "Facturas - Listado/Carga" at bounding box center [57, 158] width 115 height 22
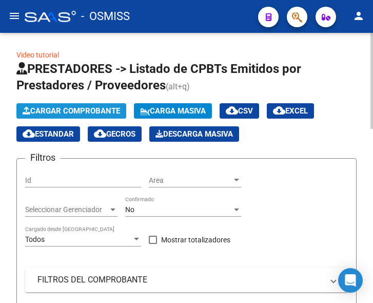
click at [86, 108] on span "Cargar Comprobante" at bounding box center [72, 110] width 98 height 9
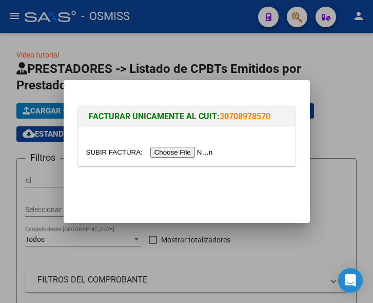
click at [191, 153] on input "file" at bounding box center [151, 152] width 130 height 11
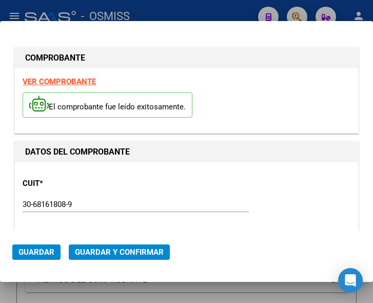
type input "[DATE]"
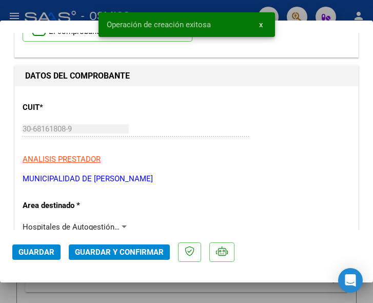
scroll to position [103, 0]
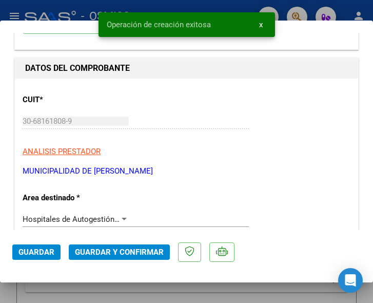
click at [122, 215] on div at bounding box center [124, 219] width 9 height 8
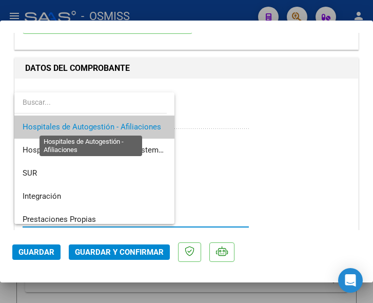
click at [127, 128] on span "Hospitales de Autogestión - Afiliaciones" at bounding box center [92, 126] width 139 height 9
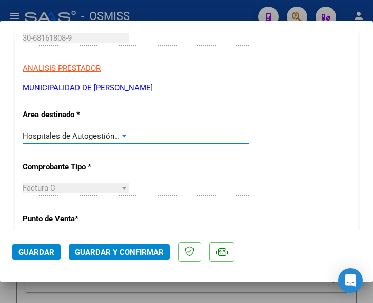
scroll to position [205, 0]
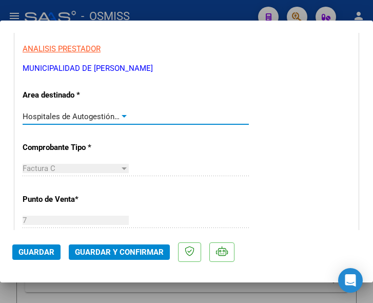
click at [122, 114] on div at bounding box center [124, 116] width 9 height 8
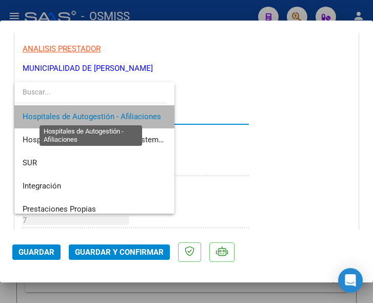
click at [122, 114] on span "Hospitales de Autogestión - Afiliaciones" at bounding box center [92, 116] width 139 height 9
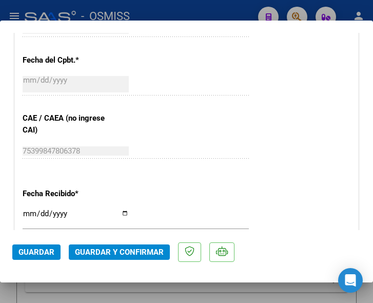
scroll to position [513, 0]
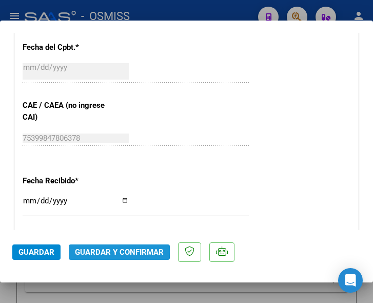
click at [118, 252] on span "Guardar y Confirmar" at bounding box center [119, 251] width 89 height 9
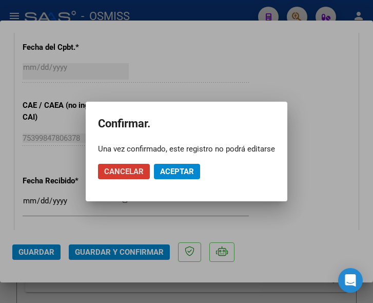
click at [177, 168] on span "Aceptar" at bounding box center [177, 171] width 34 height 9
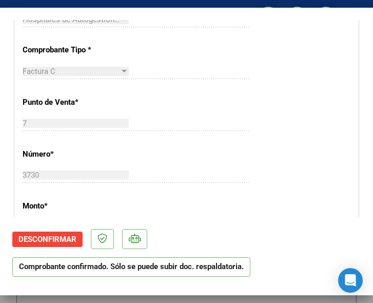
scroll to position [308, 0]
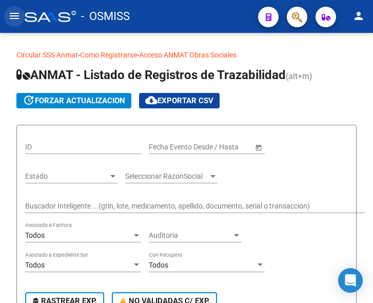
drag, startPoint x: 14, startPoint y: 12, endPoint x: 32, endPoint y: 29, distance: 25.1
click at [14, 14] on mat-icon "menu" at bounding box center [14, 16] width 12 height 12
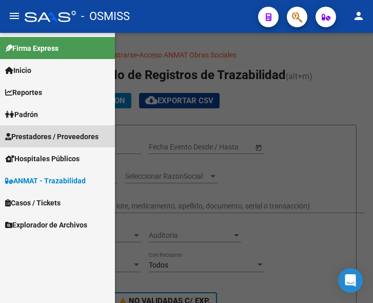
click at [48, 134] on span "Prestadores / Proveedores" at bounding box center [51, 136] width 93 height 11
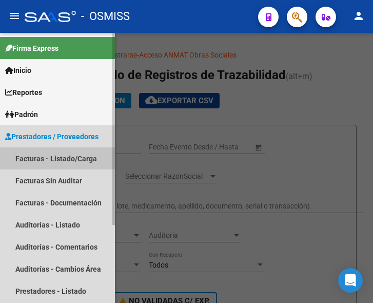
click at [55, 157] on link "Facturas - Listado/Carga" at bounding box center [57, 158] width 115 height 22
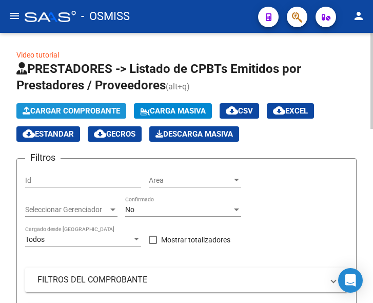
click at [82, 107] on span "Cargar Comprobante" at bounding box center [72, 110] width 98 height 9
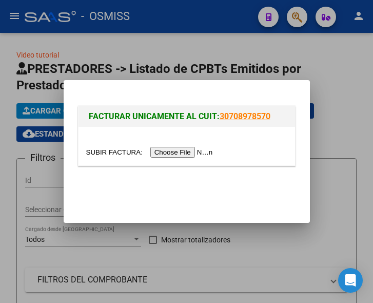
click at [183, 150] on input "file" at bounding box center [151, 152] width 130 height 11
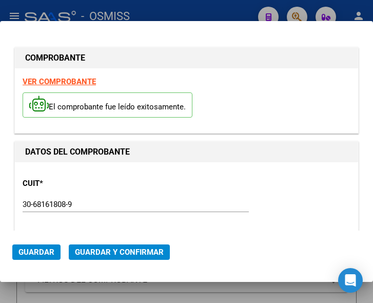
type input "[DATE]"
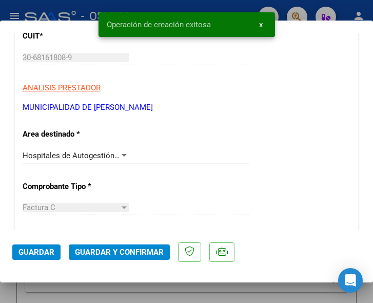
scroll to position [205, 0]
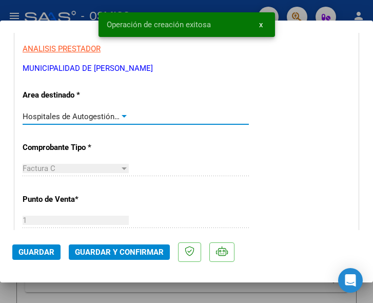
click at [122, 112] on div "Hospitales de Autogestión - Afiliaciones" at bounding box center [76, 116] width 106 height 9
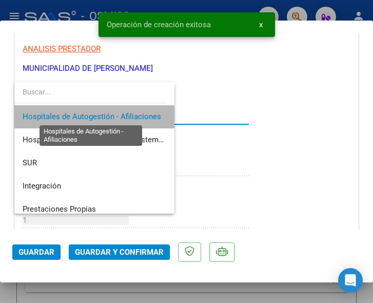
click at [142, 115] on span "Hospitales de Autogestión - Afiliaciones" at bounding box center [92, 116] width 139 height 9
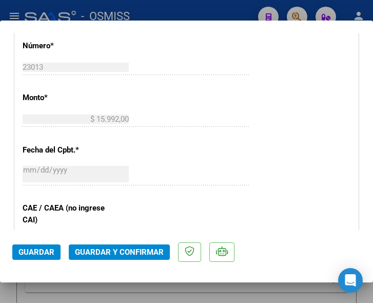
scroll to position [359, 0]
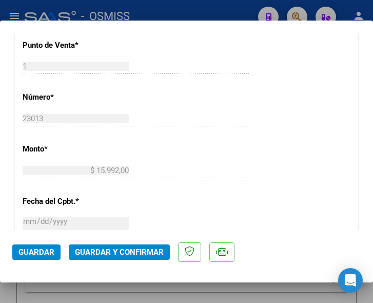
click at [116, 253] on span "Guardar y Confirmar" at bounding box center [119, 251] width 89 height 9
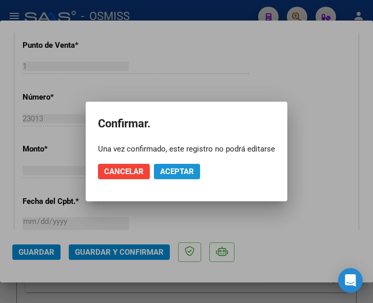
click at [166, 169] on span "Aceptar" at bounding box center [177, 171] width 34 height 9
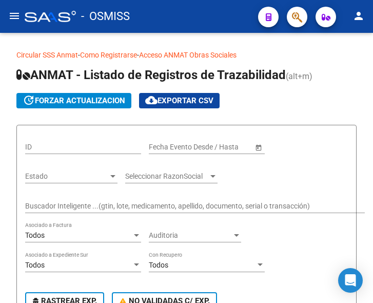
click at [11, 16] on mat-icon "menu" at bounding box center [14, 16] width 12 height 12
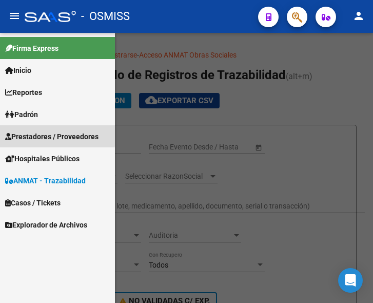
click at [32, 133] on span "Prestadores / Proveedores" at bounding box center [51, 136] width 93 height 11
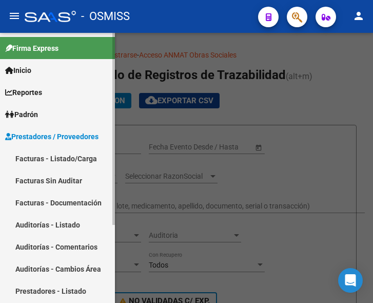
click at [55, 156] on link "Facturas - Listado/Carga" at bounding box center [57, 158] width 115 height 22
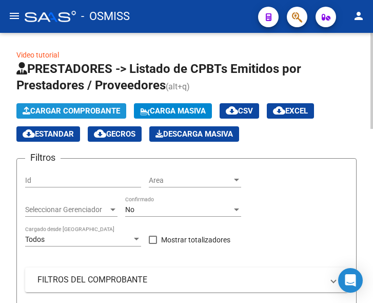
click at [83, 109] on span "Cargar Comprobante" at bounding box center [72, 110] width 98 height 9
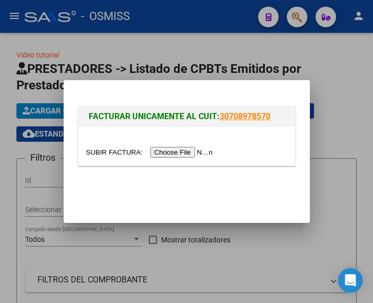
click at [189, 153] on input "file" at bounding box center [151, 152] width 130 height 11
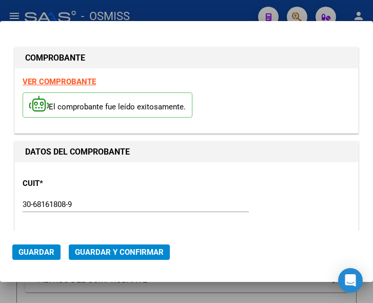
type input "[DATE]"
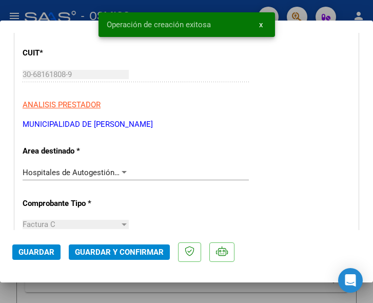
scroll to position [154, 0]
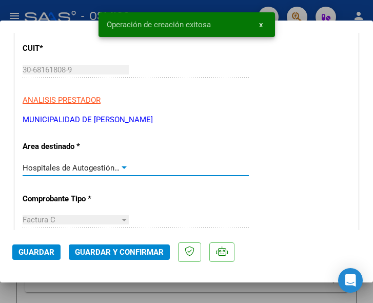
click at [123, 166] on div at bounding box center [124, 167] width 5 height 3
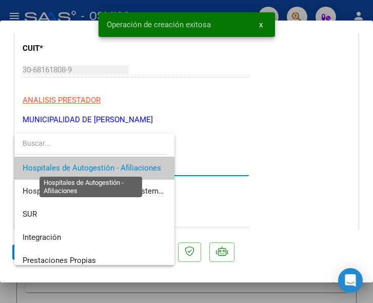
click at [123, 166] on span "Hospitales de Autogestión - Afiliaciones" at bounding box center [92, 167] width 139 height 9
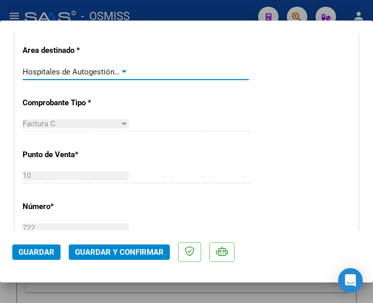
scroll to position [257, 0]
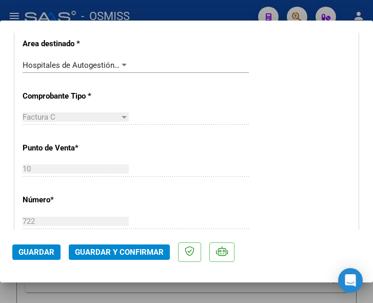
click at [159, 185] on div "10 Ingresar el Nro." at bounding box center [136, 173] width 226 height 25
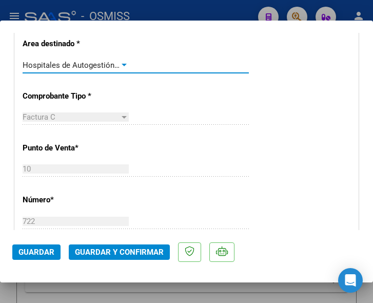
click at [120, 62] on div at bounding box center [124, 65] width 9 height 8
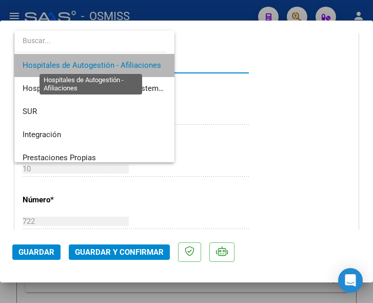
click at [120, 62] on span "Hospitales de Autogestión - Afiliaciones" at bounding box center [92, 65] width 139 height 9
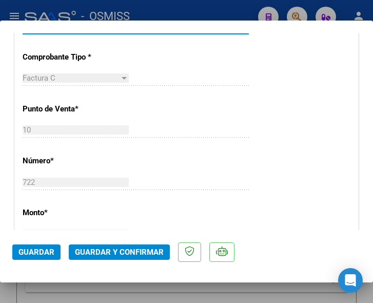
scroll to position [359, 0]
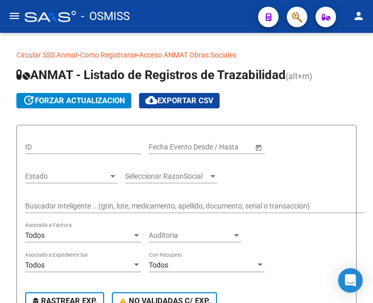
click at [17, 14] on mat-icon "menu" at bounding box center [14, 16] width 12 height 12
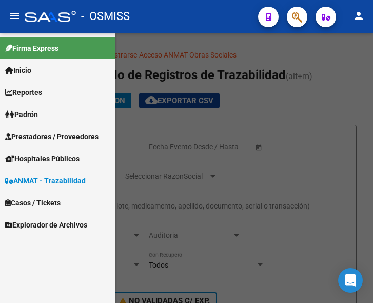
click at [52, 132] on span "Prestadores / Proveedores" at bounding box center [51, 136] width 93 height 11
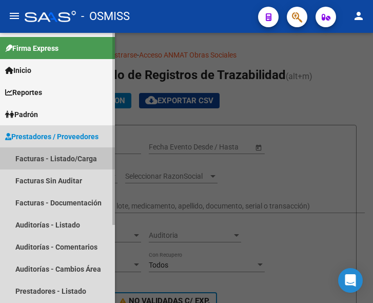
drag, startPoint x: 50, startPoint y: 152, endPoint x: 78, endPoint y: 141, distance: 29.9
click at [50, 152] on link "Facturas - Listado/Carga" at bounding box center [57, 158] width 115 height 22
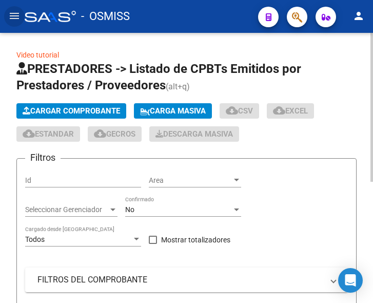
click at [89, 107] on span "Cargar Comprobante" at bounding box center [72, 110] width 98 height 9
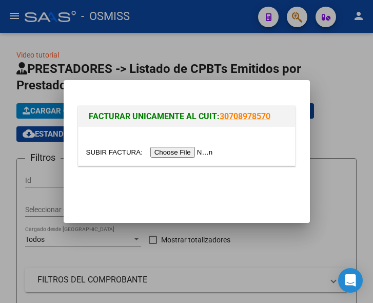
click at [181, 150] on input "file" at bounding box center [151, 152] width 130 height 11
type input "C:\fakepath\OSMISS NELLY FC 5527.pdf"
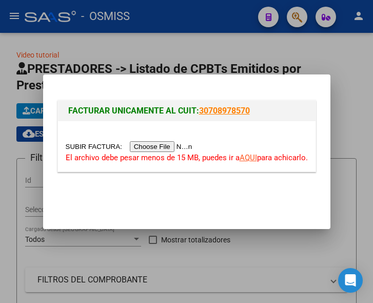
click at [168, 146] on input "file" at bounding box center [131, 146] width 130 height 11
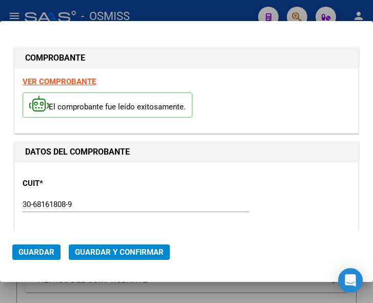
type input "2025-11-28"
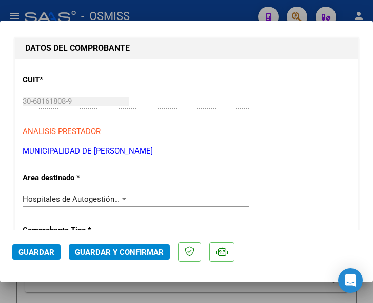
scroll to position [154, 0]
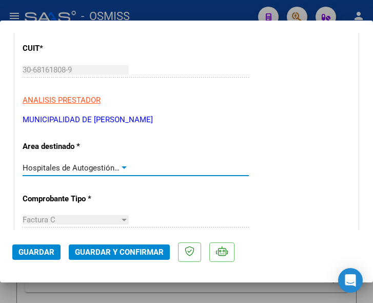
click at [120, 166] on div at bounding box center [124, 168] width 9 height 8
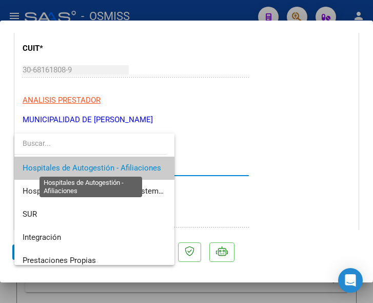
click at [120, 166] on span "Hospitales de Autogestión - Afiliaciones" at bounding box center [92, 167] width 139 height 9
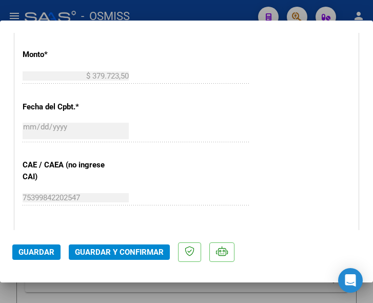
scroll to position [462, 0]
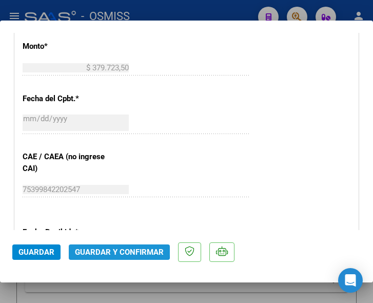
click at [115, 247] on span "Guardar y Confirmar" at bounding box center [119, 251] width 89 height 9
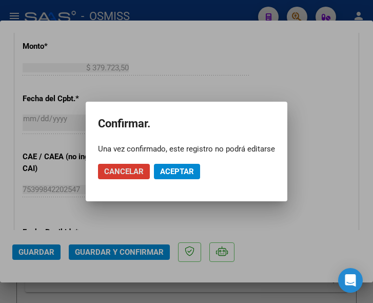
click at [193, 91] on div at bounding box center [186, 151] width 373 height 303
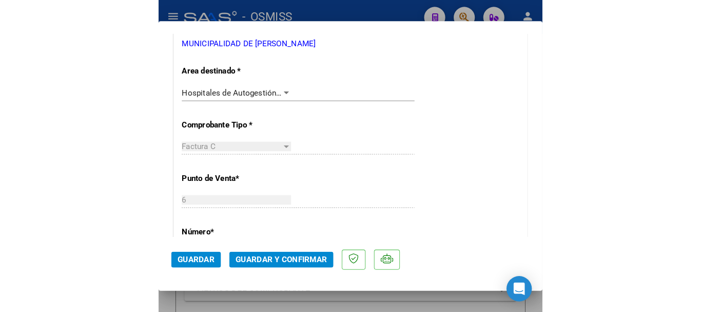
scroll to position [257, 0]
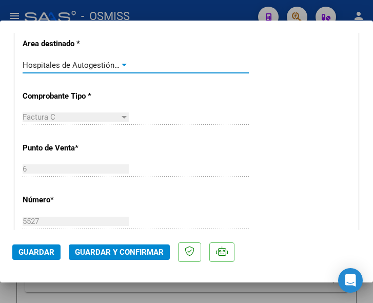
click at [120, 63] on div at bounding box center [124, 65] width 9 height 8
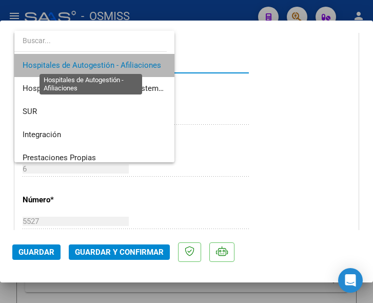
click at [120, 63] on span "Hospitales de Autogestión - Afiliaciones" at bounding box center [92, 65] width 139 height 9
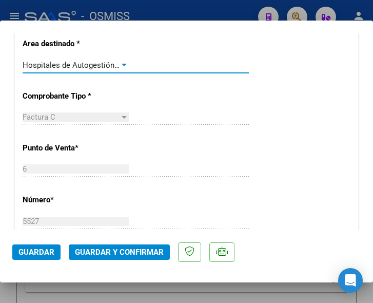
click at [120, 248] on span "Guardar y Confirmar" at bounding box center [119, 251] width 89 height 9
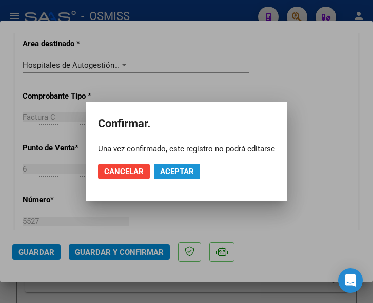
click at [175, 171] on span "Aceptar" at bounding box center [177, 171] width 34 height 9
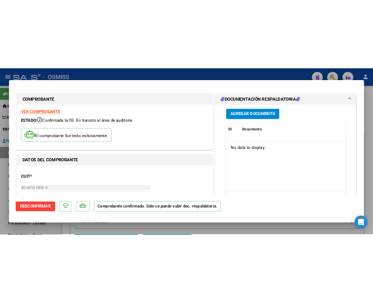
scroll to position [0, 0]
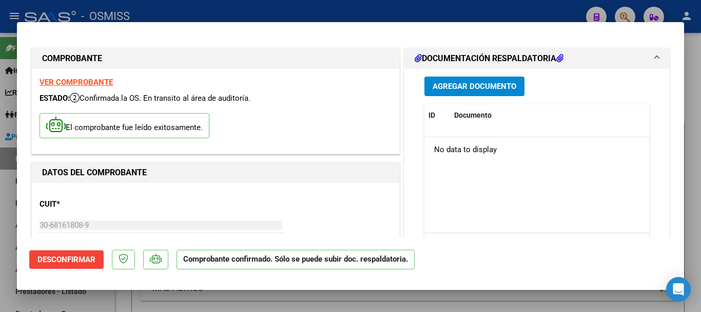
click at [373, 81] on span "Agregar Documento" at bounding box center [475, 85] width 84 height 9
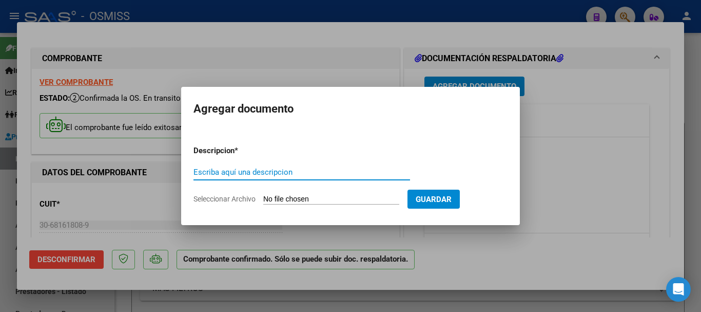
click at [292, 172] on input "Escriba aquí una descripcion" at bounding box center [302, 171] width 217 height 9
type input "DOC 1"
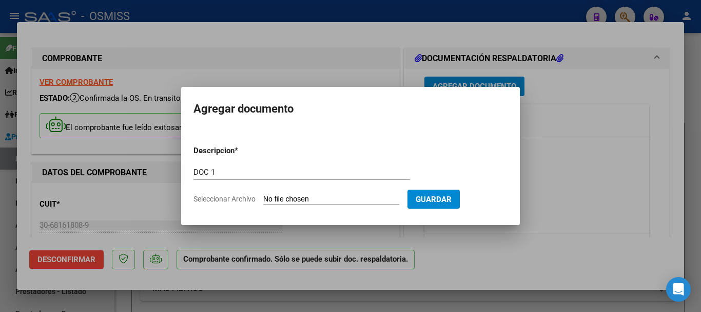
click at [323, 197] on input "Seleccionar Archivo" at bounding box center [331, 200] width 136 height 10
type input "C:\fakepath\6_pdfsam_OSMISS NELLY FC 5527.pdf"
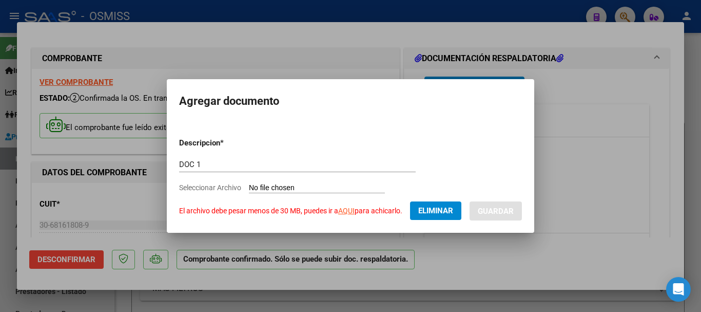
click at [353, 212] on link "AQUI" at bounding box center [346, 210] width 16 height 8
click at [373, 206] on span "Eliminar" at bounding box center [435, 210] width 35 height 9
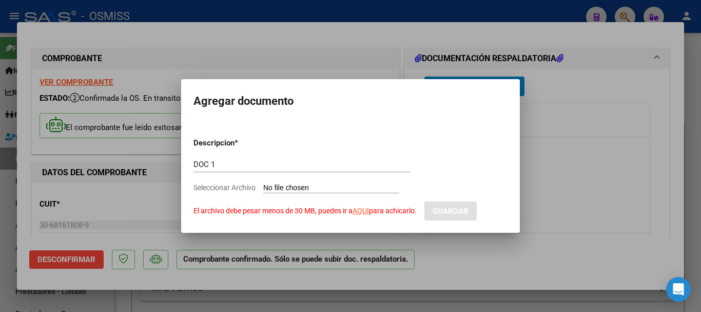
drag, startPoint x: 337, startPoint y: 183, endPoint x: 336, endPoint y: 188, distance: 5.2
click at [336, 188] on input "Seleccionar Archivo El archivo debe pesar menos de 30 MB, puedes ir a AQUI para…" at bounding box center [331, 188] width 136 height 10
type input "C:\fakepath\6_pdfsam_OSMISS NELLY FC 5527_compressed.pdf"
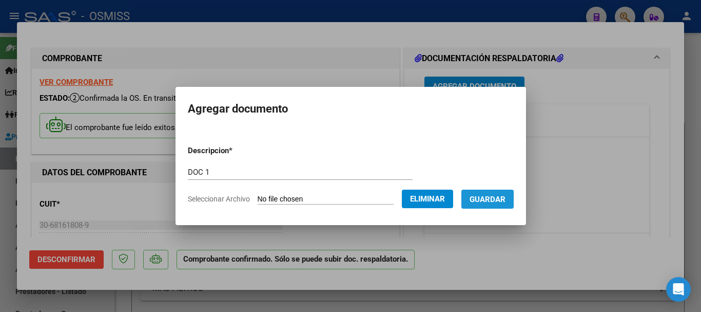
click at [373, 195] on span "Guardar" at bounding box center [488, 199] width 36 height 9
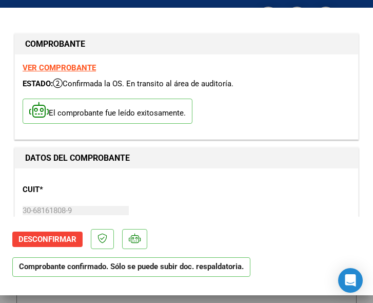
click at [252, 196] on div "CUIT * 30-68161808-9 Ingresar CUIT ANALISIS PRESTADOR MUNICIPALIDAD DE JOSE C P…" at bounding box center [187, 221] width 328 height 90
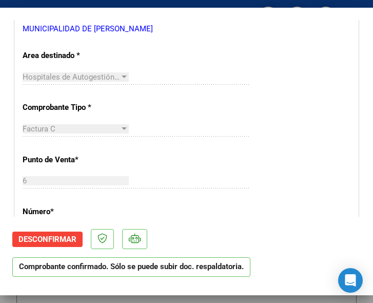
scroll to position [257, 0]
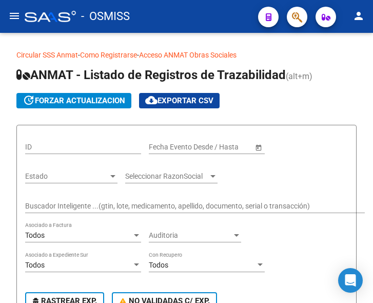
click at [11, 15] on mat-icon "menu" at bounding box center [14, 16] width 12 height 12
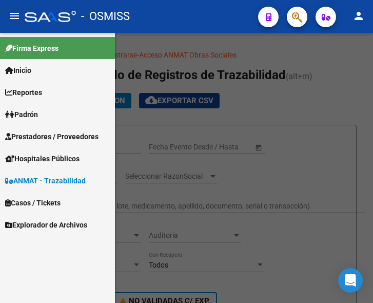
click at [52, 137] on span "Prestadores / Proveedores" at bounding box center [51, 136] width 93 height 11
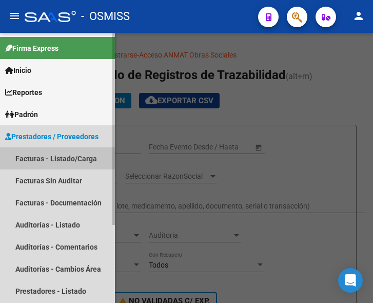
click at [53, 154] on link "Facturas - Listado/Carga" at bounding box center [57, 158] width 115 height 22
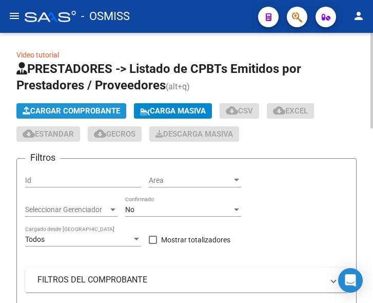
click at [94, 110] on span "Cargar Comprobante" at bounding box center [72, 110] width 98 height 9
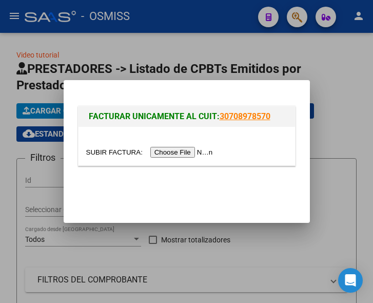
click at [181, 148] on input "file" at bounding box center [151, 152] width 130 height 11
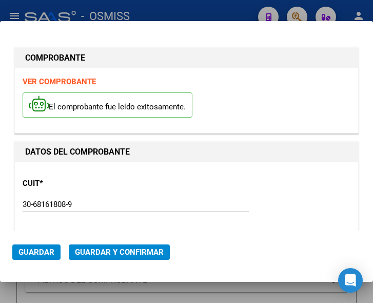
type input "[DATE]"
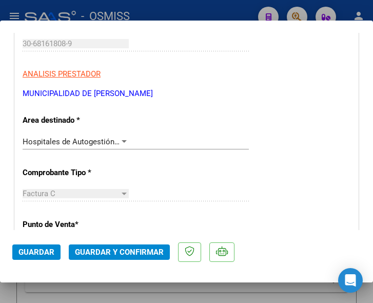
scroll to position [205, 0]
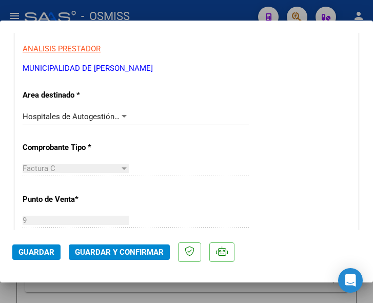
click at [120, 114] on div at bounding box center [124, 116] width 9 height 8
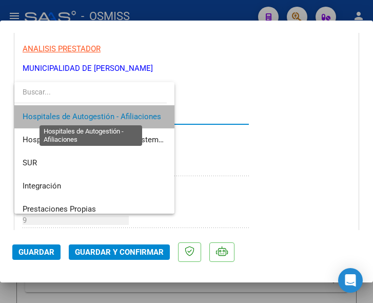
click at [119, 114] on span "Hospitales de Autogestión - Afiliaciones" at bounding box center [92, 116] width 139 height 9
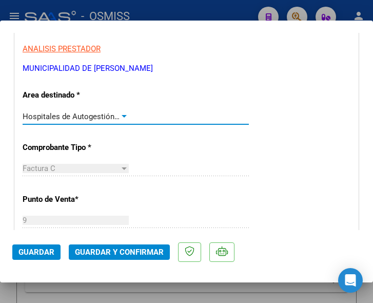
click at [120, 113] on div at bounding box center [124, 116] width 9 height 8
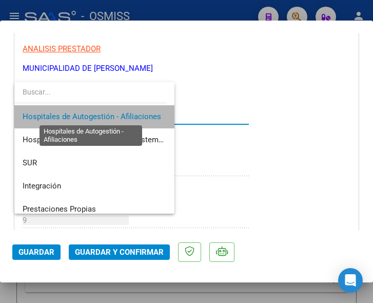
click at [118, 113] on span "Hospitales de Autogestión - Afiliaciones" at bounding box center [92, 116] width 139 height 9
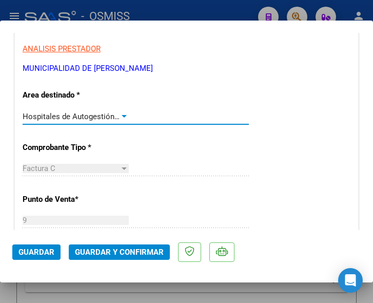
click at [114, 251] on span "Guardar y Confirmar" at bounding box center [119, 251] width 89 height 9
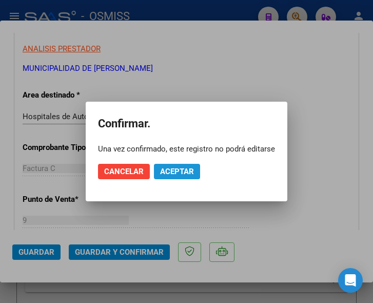
click at [183, 172] on span "Aceptar" at bounding box center [177, 171] width 34 height 9
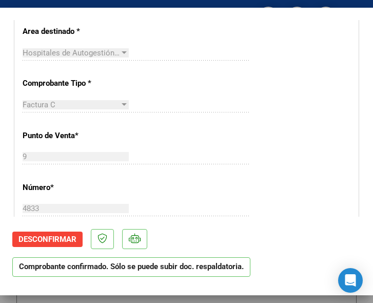
scroll to position [308, 0]
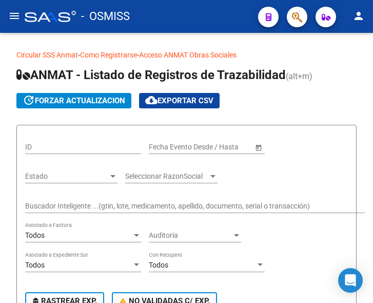
click at [12, 13] on mat-icon "menu" at bounding box center [14, 16] width 12 height 12
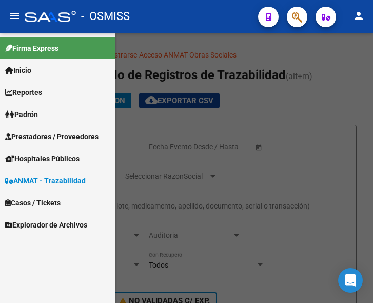
click at [50, 132] on span "Prestadores / Proveedores" at bounding box center [51, 136] width 93 height 11
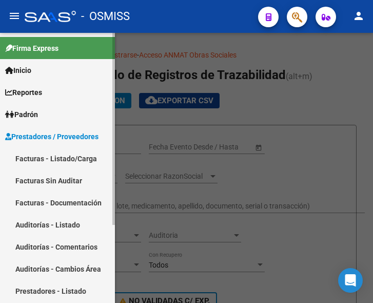
click at [66, 157] on link "Facturas - Listado/Carga" at bounding box center [57, 158] width 115 height 22
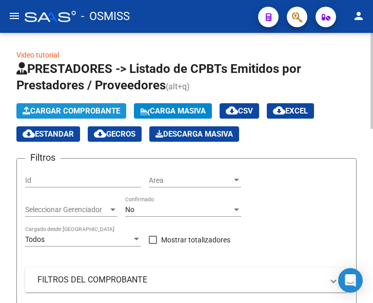
click at [101, 112] on span "Cargar Comprobante" at bounding box center [72, 110] width 98 height 9
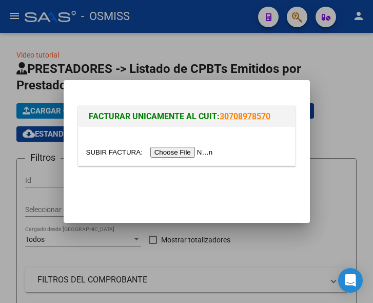
click at [194, 153] on input "file" at bounding box center [151, 152] width 130 height 11
type input "C:\fakepath\OSMISS OFTAL FC 22895.pdf"
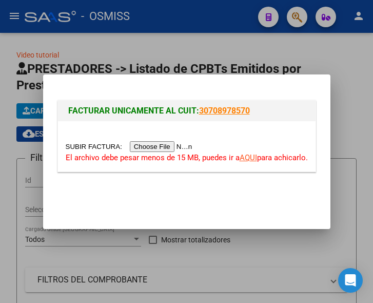
click at [169, 145] on input "file" at bounding box center [131, 146] width 130 height 11
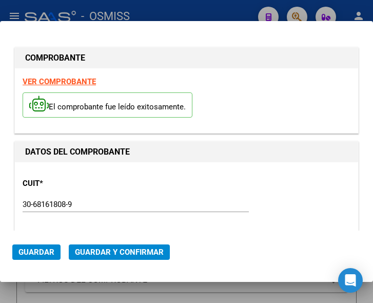
type input "2025-11-28"
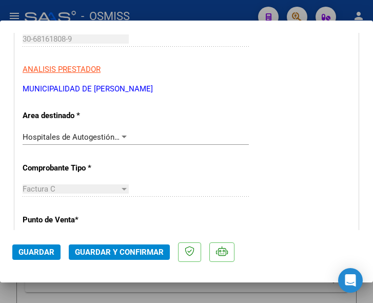
scroll to position [205, 0]
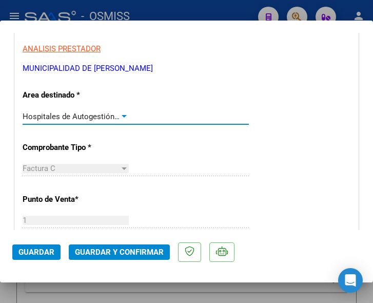
click at [121, 113] on div at bounding box center [124, 116] width 9 height 8
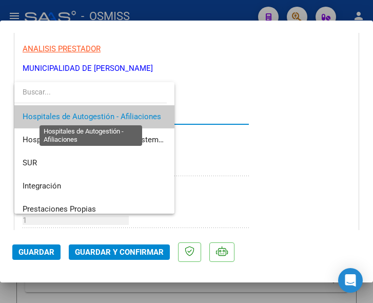
click at [121, 113] on span "Hospitales de Autogestión - Afiliaciones" at bounding box center [92, 116] width 139 height 9
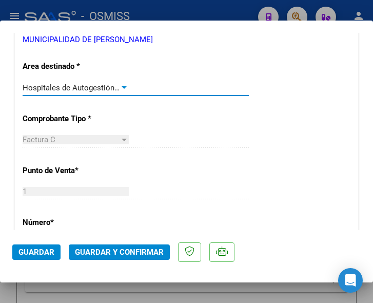
scroll to position [257, 0]
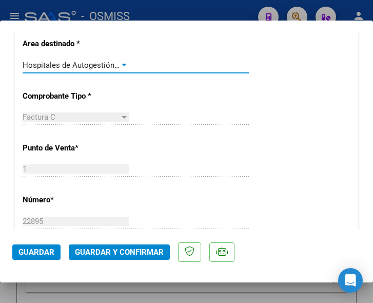
click at [120, 62] on div at bounding box center [124, 65] width 9 height 8
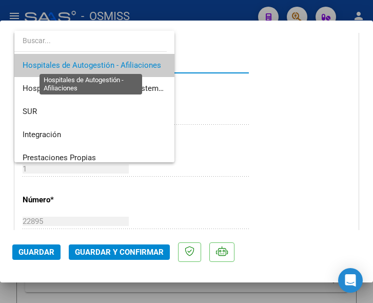
click at [120, 62] on span "Hospitales de Autogestión - Afiliaciones" at bounding box center [92, 65] width 139 height 9
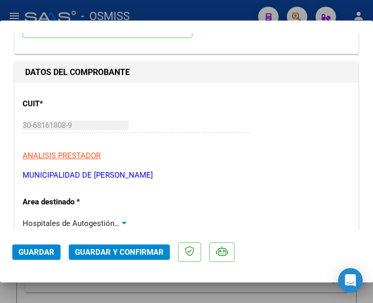
scroll to position [154, 0]
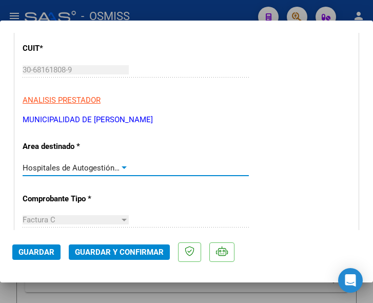
click at [122, 167] on div at bounding box center [124, 167] width 5 height 3
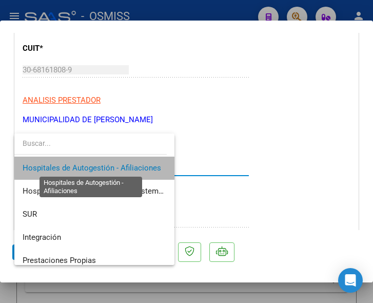
click at [120, 167] on span "Hospitales de Autogestión - Afiliaciones" at bounding box center [92, 167] width 139 height 9
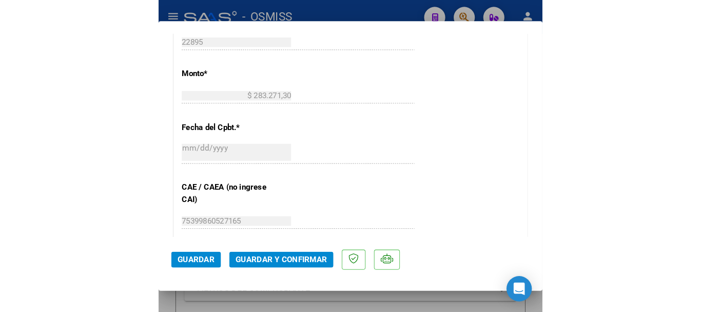
scroll to position [462, 0]
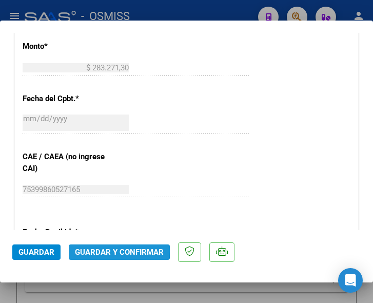
click at [114, 251] on span "Guardar y Confirmar" at bounding box center [119, 251] width 89 height 9
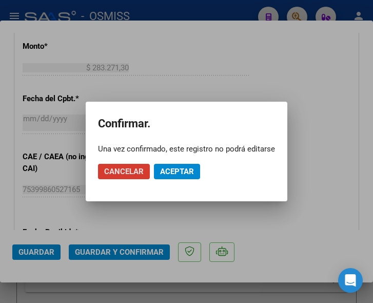
click at [172, 168] on span "Aceptar" at bounding box center [177, 171] width 34 height 9
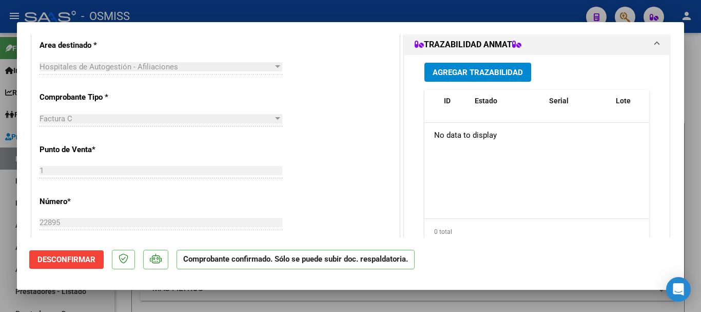
scroll to position [0, 0]
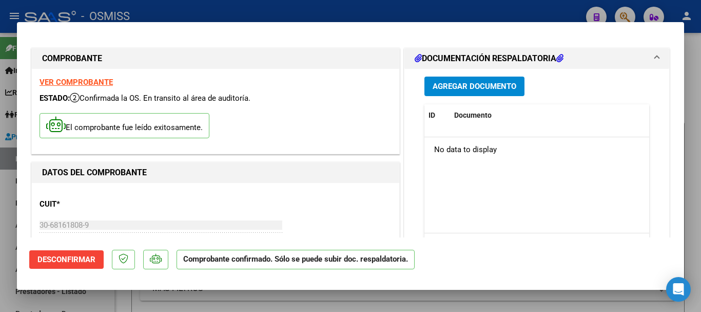
click at [373, 89] on span "Agregar Documento" at bounding box center [475, 86] width 84 height 9
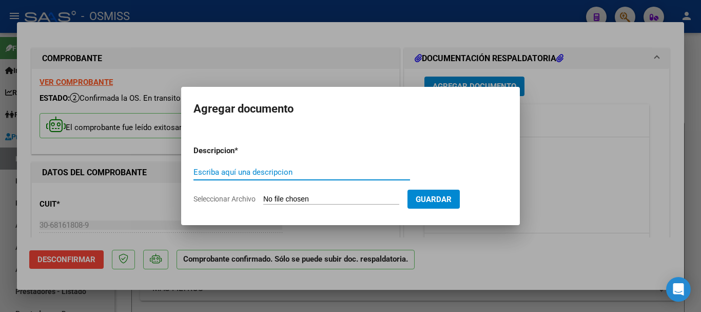
click at [296, 169] on input "Escriba aquí una descripcion" at bounding box center [302, 171] width 217 height 9
type input "DOC 1"
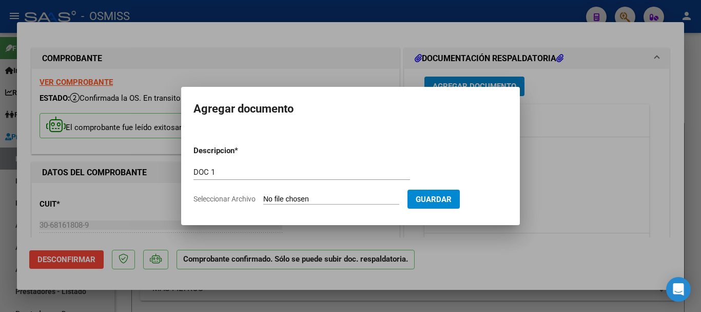
click at [338, 195] on input "Seleccionar Archivo" at bounding box center [331, 200] width 136 height 10
type input "C:\fakepath\6_pdfsam_OSMISS OFTAL FC 22895.pdf"
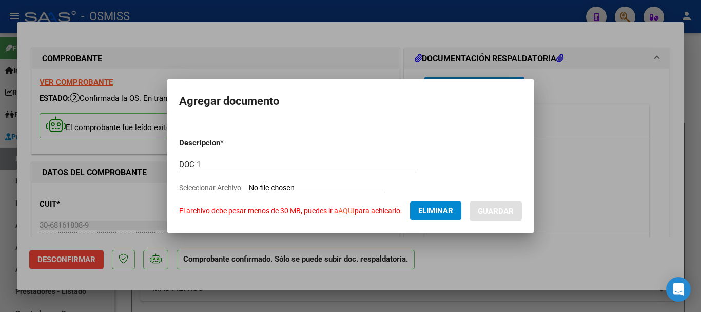
click at [373, 207] on span "Eliminar" at bounding box center [435, 210] width 35 height 9
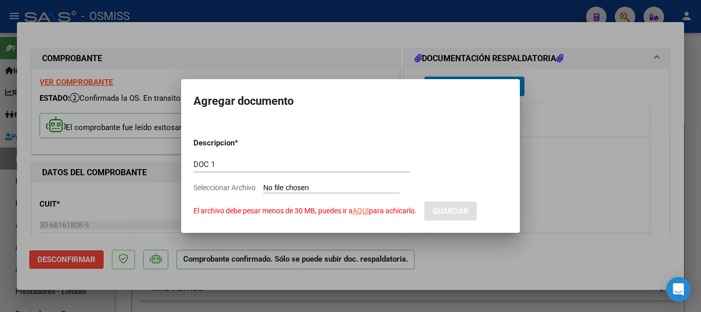
click at [337, 187] on input "Seleccionar Archivo El archivo debe pesar menos de 30 MB, puedes ir a AQUI para…" at bounding box center [331, 188] width 136 height 10
type input "C:\fakepath\6_pdfsam_OSMISS OFTAL FC 22895.pdf"
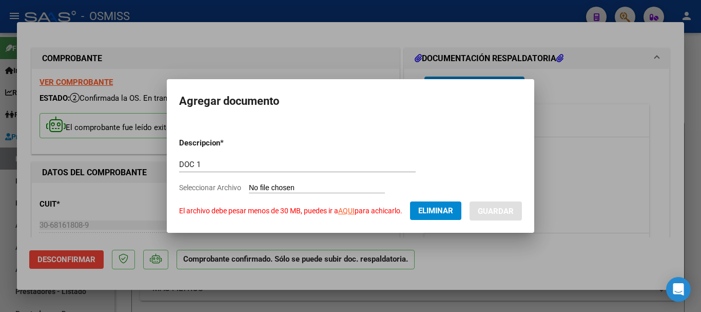
click at [354, 210] on link "AQUI" at bounding box center [346, 210] width 16 height 8
click at [373, 208] on span "Eliminar" at bounding box center [435, 210] width 35 height 9
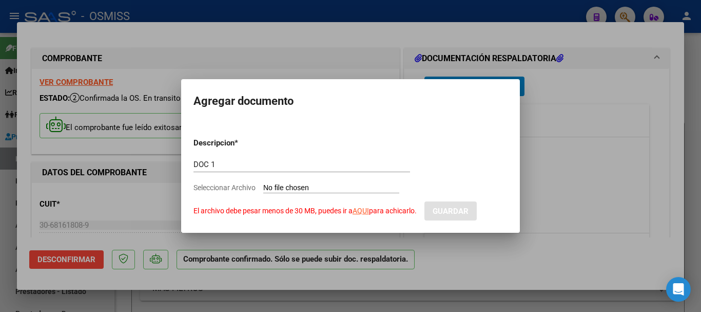
click at [345, 188] on input "Seleccionar Archivo El archivo debe pesar menos de 30 MB, puedes ir a AQUI para…" at bounding box center [331, 188] width 136 height 10
type input "C:\fakepath\6_pdfsam_OSMISS OFTAL FC 22895_compressed.pdf"
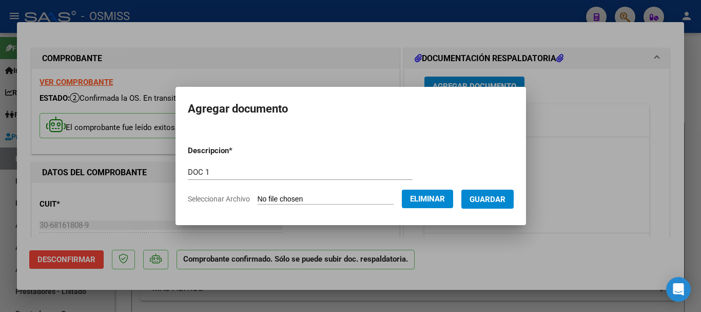
click at [373, 197] on span "Guardar" at bounding box center [488, 199] width 36 height 9
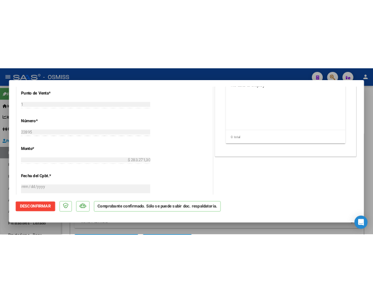
scroll to position [411, 0]
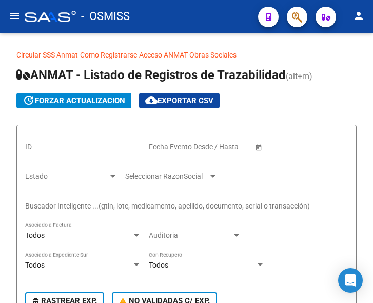
click at [17, 16] on mat-icon "menu" at bounding box center [14, 16] width 12 height 12
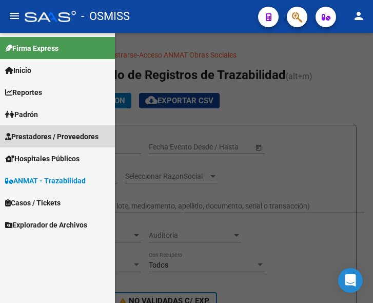
click at [50, 136] on span "Prestadores / Proveedores" at bounding box center [51, 136] width 93 height 11
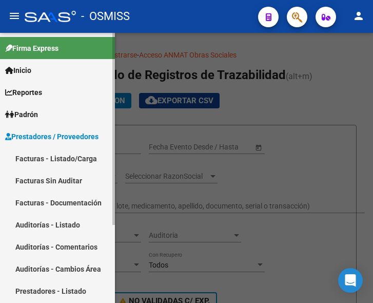
click at [52, 158] on link "Facturas - Listado/Carga" at bounding box center [57, 158] width 115 height 22
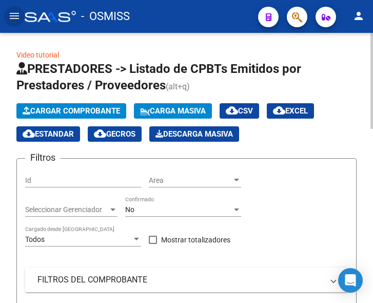
click at [83, 109] on span "Cargar Comprobante" at bounding box center [72, 110] width 98 height 9
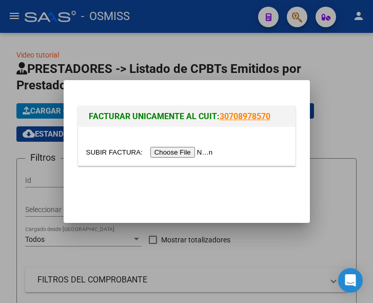
click at [189, 151] on input "file" at bounding box center [151, 152] width 130 height 11
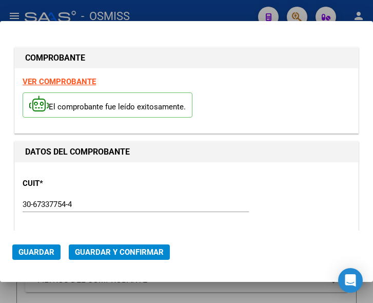
type input "[DATE]"
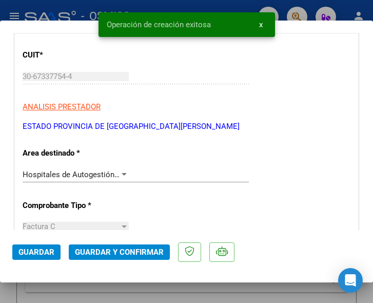
scroll to position [154, 0]
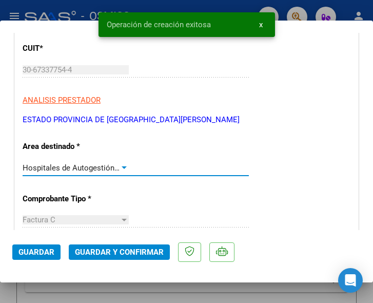
click at [122, 166] on div at bounding box center [124, 168] width 9 height 8
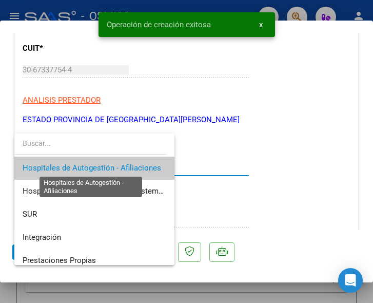
click at [123, 165] on span "Hospitales de Autogestión - Afiliaciones" at bounding box center [92, 167] width 139 height 9
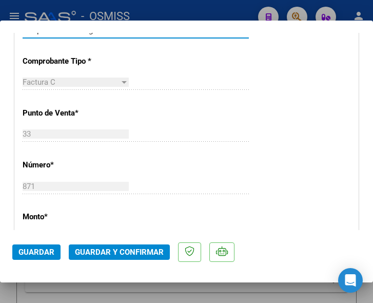
scroll to position [308, 0]
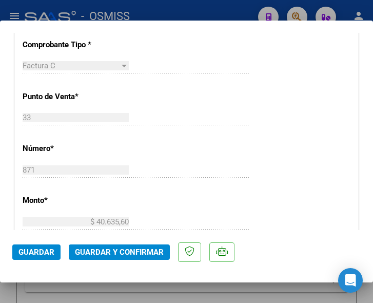
click at [123, 248] on span "Guardar y Confirmar" at bounding box center [119, 251] width 89 height 9
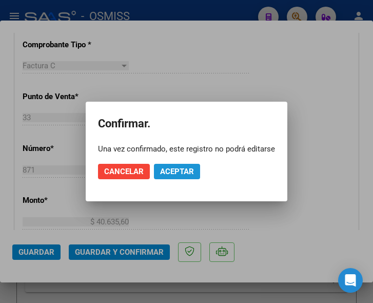
click at [185, 171] on span "Aceptar" at bounding box center [177, 171] width 34 height 9
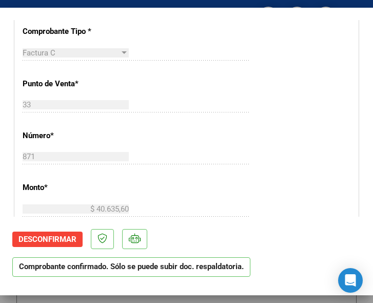
click at [197, 101] on div "33 Ingresar el Nro." at bounding box center [136, 104] width 226 height 15
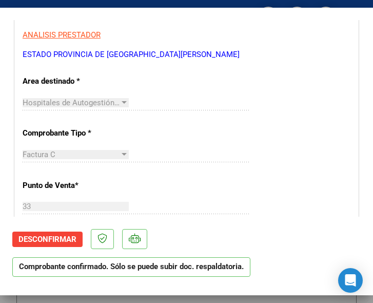
scroll to position [205, 0]
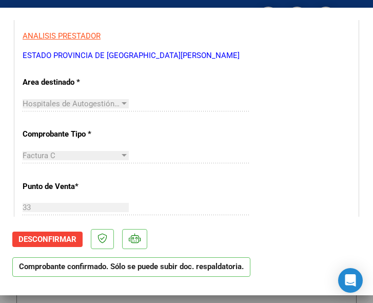
click at [162, 171] on div "Factura C Seleccionar Tipo" at bounding box center [136, 160] width 226 height 25
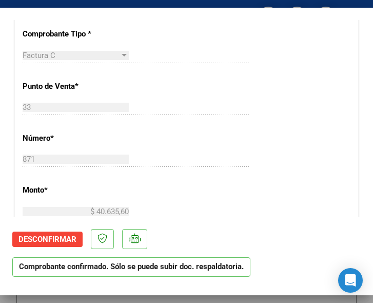
scroll to position [308, 0]
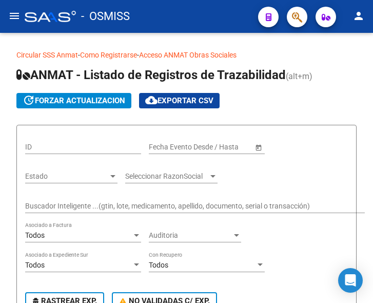
drag, startPoint x: 10, startPoint y: 12, endPoint x: 36, endPoint y: 59, distance: 53.1
click at [10, 13] on mat-icon "menu" at bounding box center [14, 16] width 12 height 12
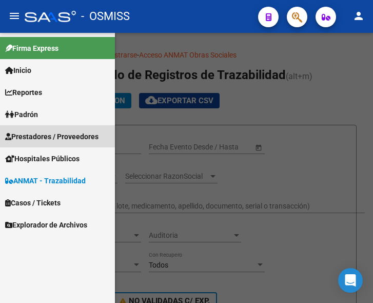
click at [51, 134] on span "Prestadores / Proveedores" at bounding box center [51, 136] width 93 height 11
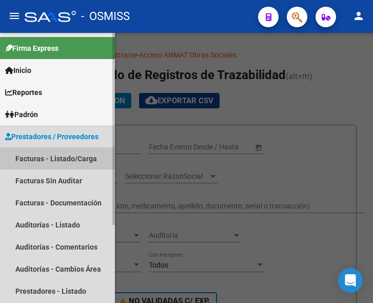
click at [53, 160] on link "Facturas - Listado/Carga" at bounding box center [57, 158] width 115 height 22
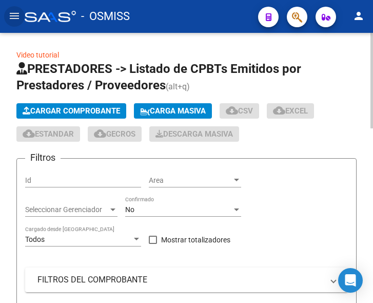
click at [98, 106] on span "Cargar Comprobante" at bounding box center [72, 110] width 98 height 9
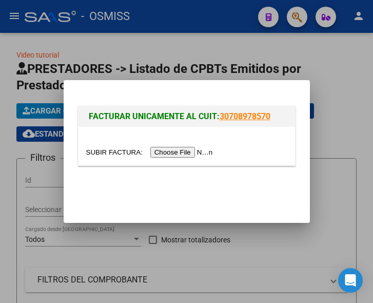
click at [175, 153] on input "file" at bounding box center [151, 152] width 130 height 11
type input "C:\fakepath\OSMISS FC B 3-1021 P.165489.pdf"
